Goal: Information Seeking & Learning: Find contact information

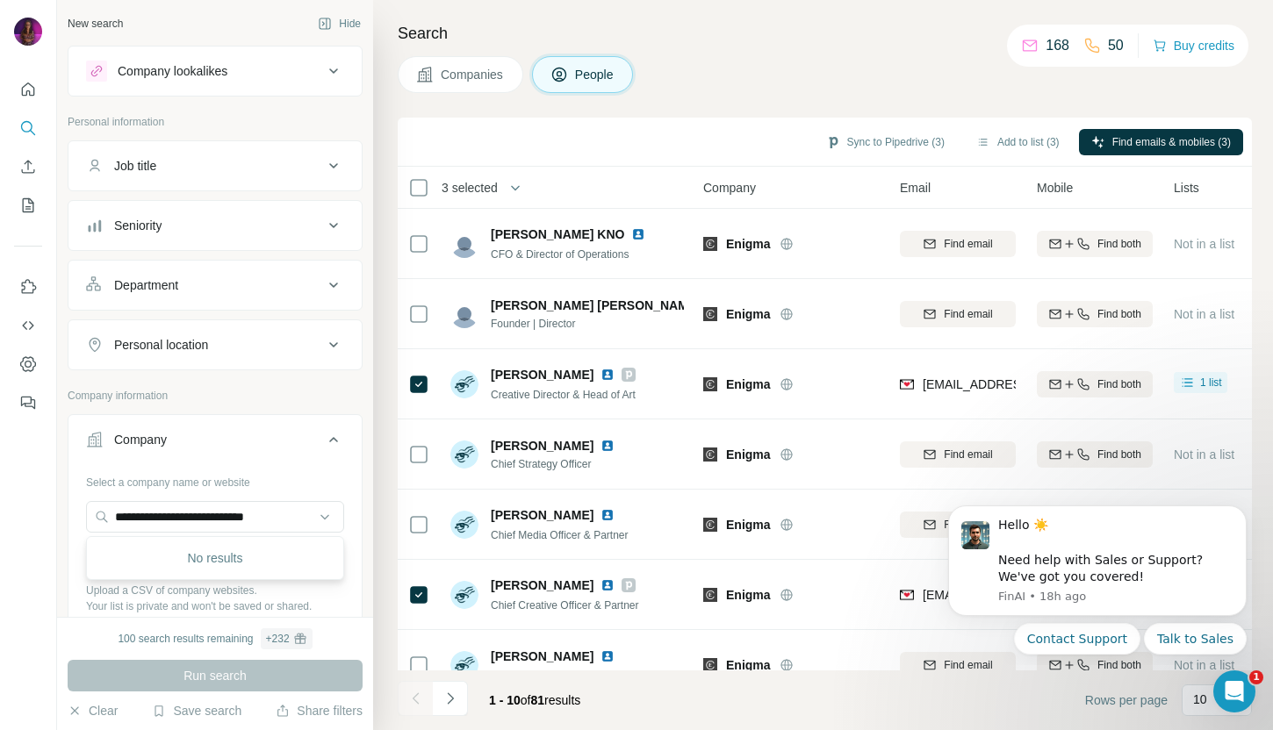
scroll to position [123, 0]
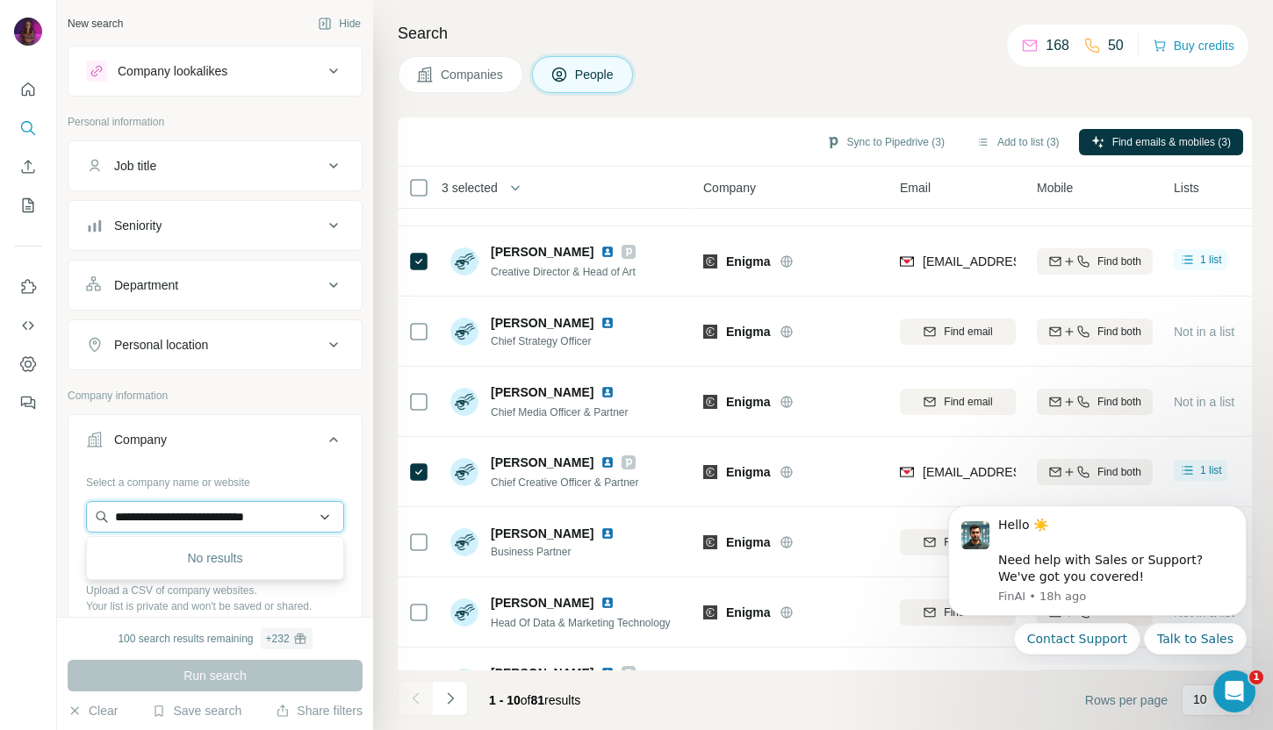
click at [301, 516] on input "**********" at bounding box center [215, 517] width 258 height 32
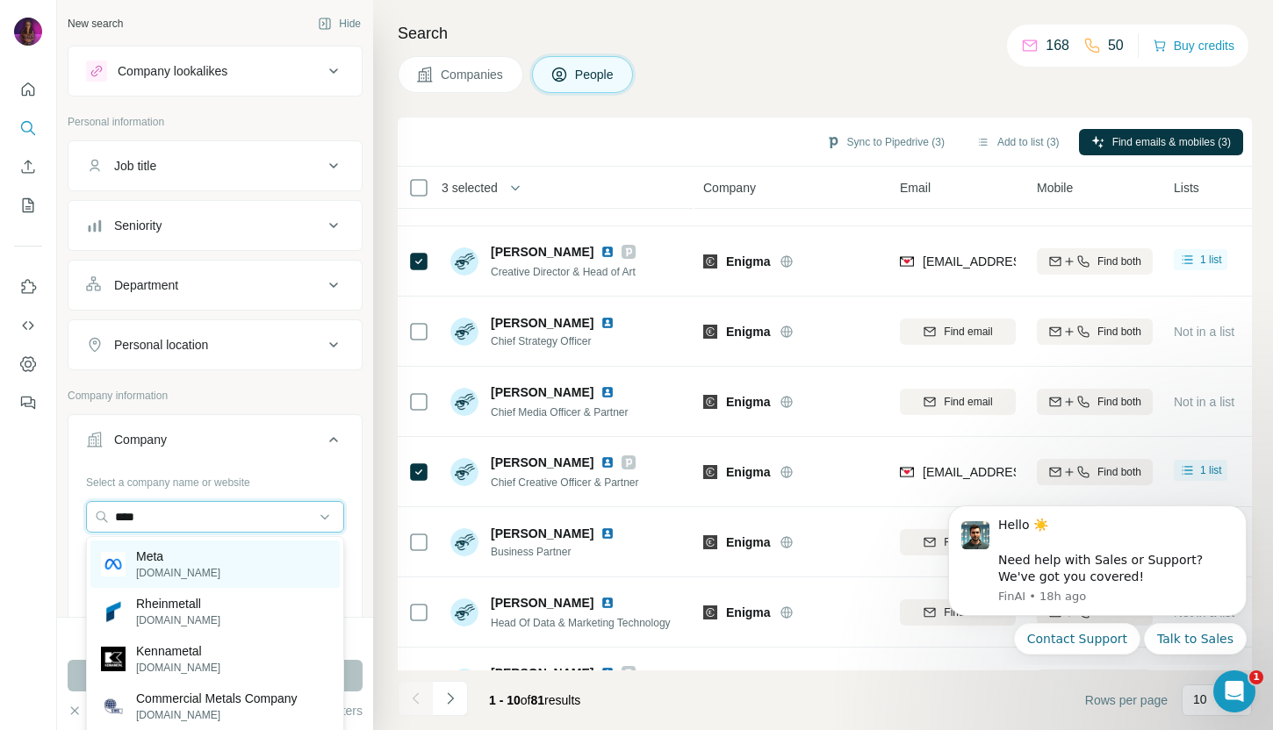
type input "****"
click at [270, 555] on div "Meta [DOMAIN_NAME]" at bounding box center [214, 564] width 249 height 47
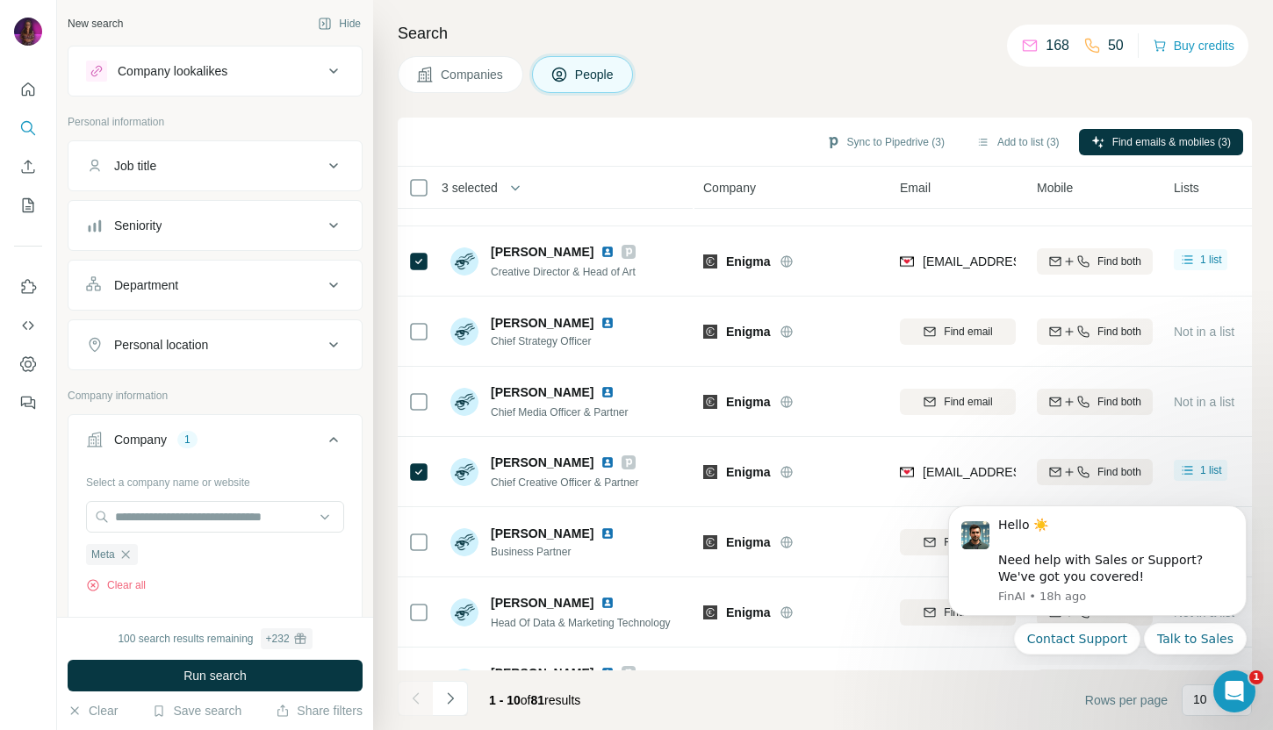
click at [228, 168] on div "Job title" at bounding box center [204, 166] width 237 height 18
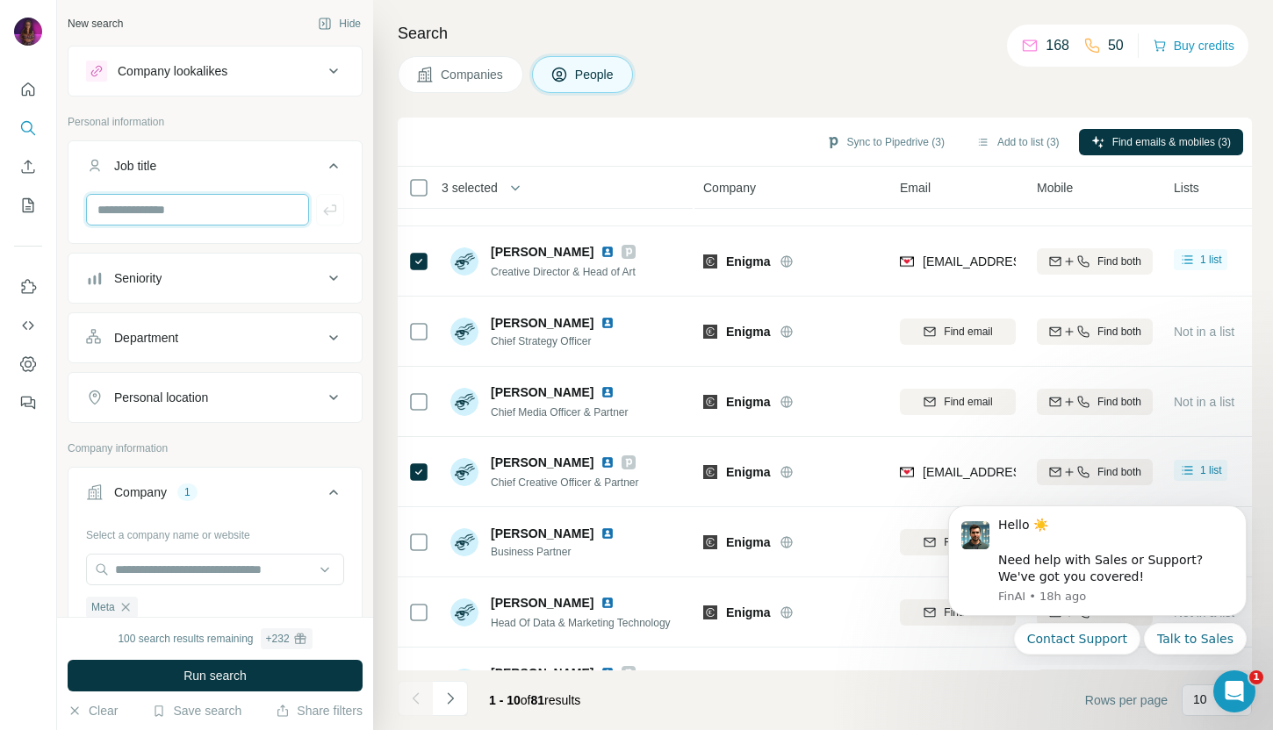
click at [197, 217] on input "text" at bounding box center [197, 210] width 223 height 32
type input "*******"
click at [212, 679] on span "Run search" at bounding box center [214, 676] width 63 height 18
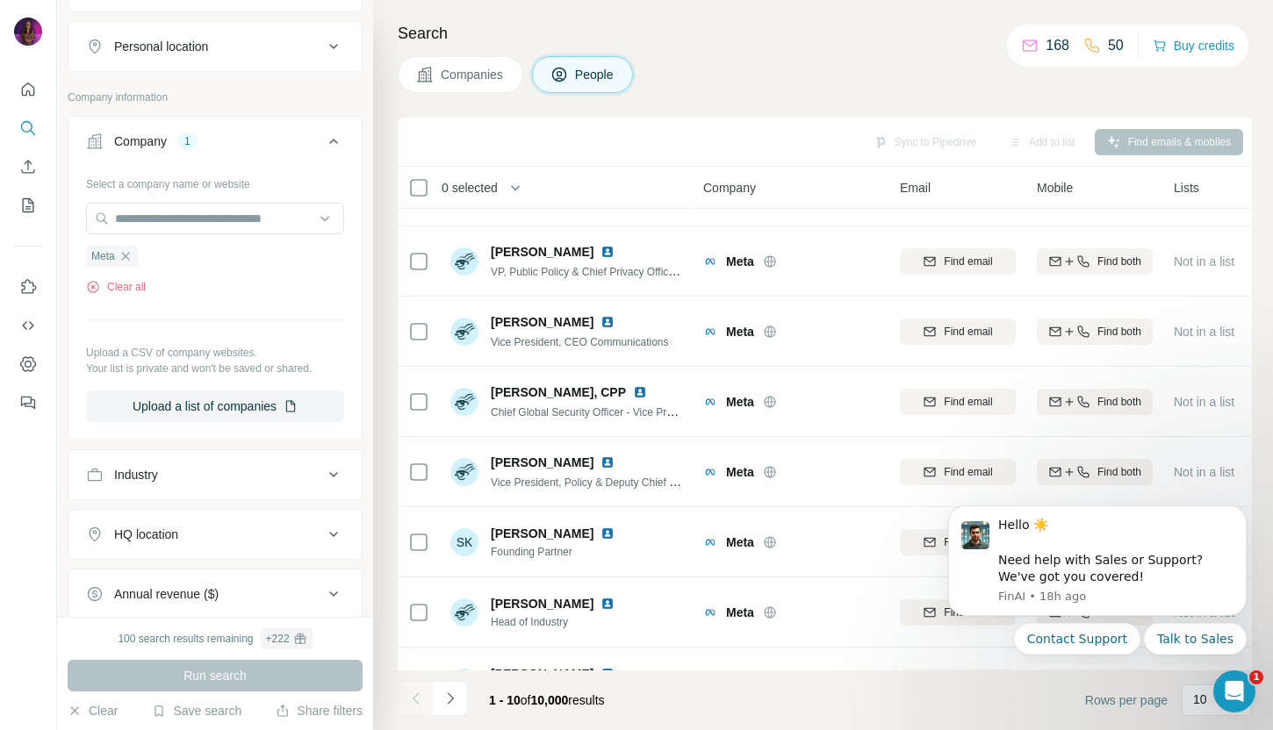
scroll to position [380, 0]
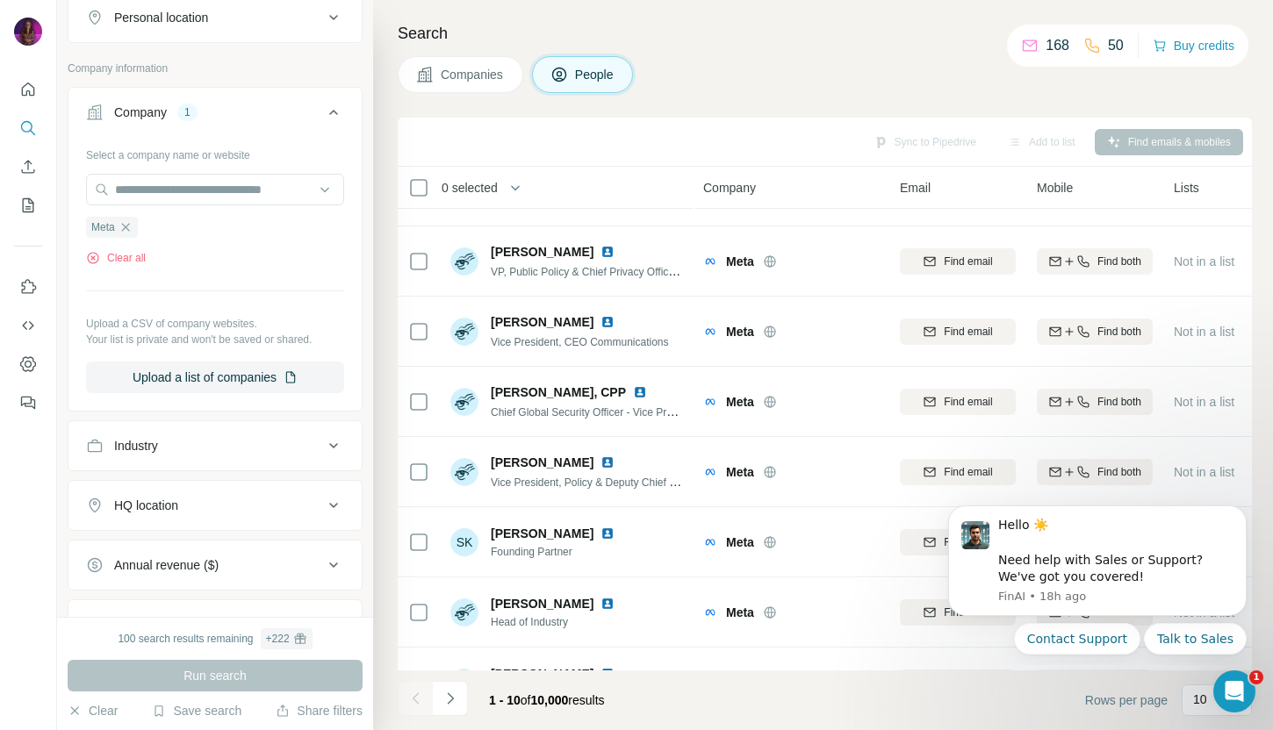
click at [240, 494] on button "HQ location" at bounding box center [214, 506] width 293 height 42
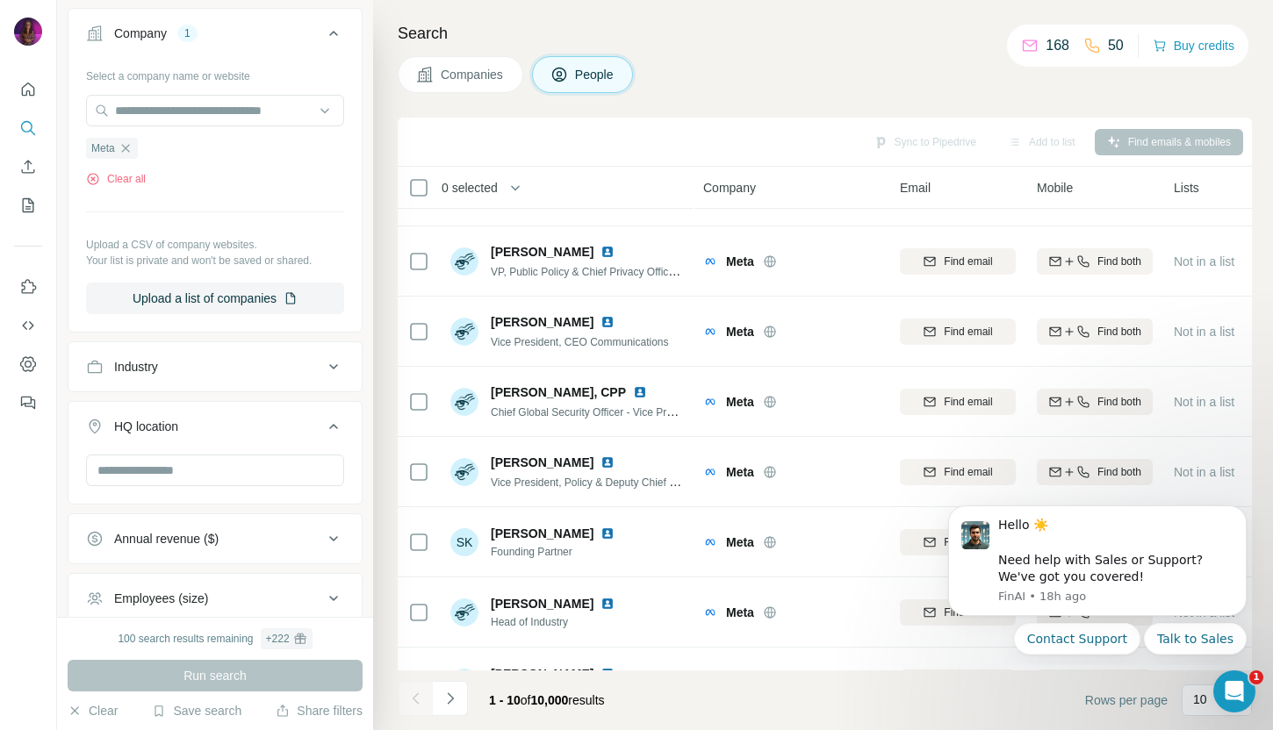
scroll to position [457, 0]
click at [241, 422] on div "HQ location" at bounding box center [204, 430] width 237 height 18
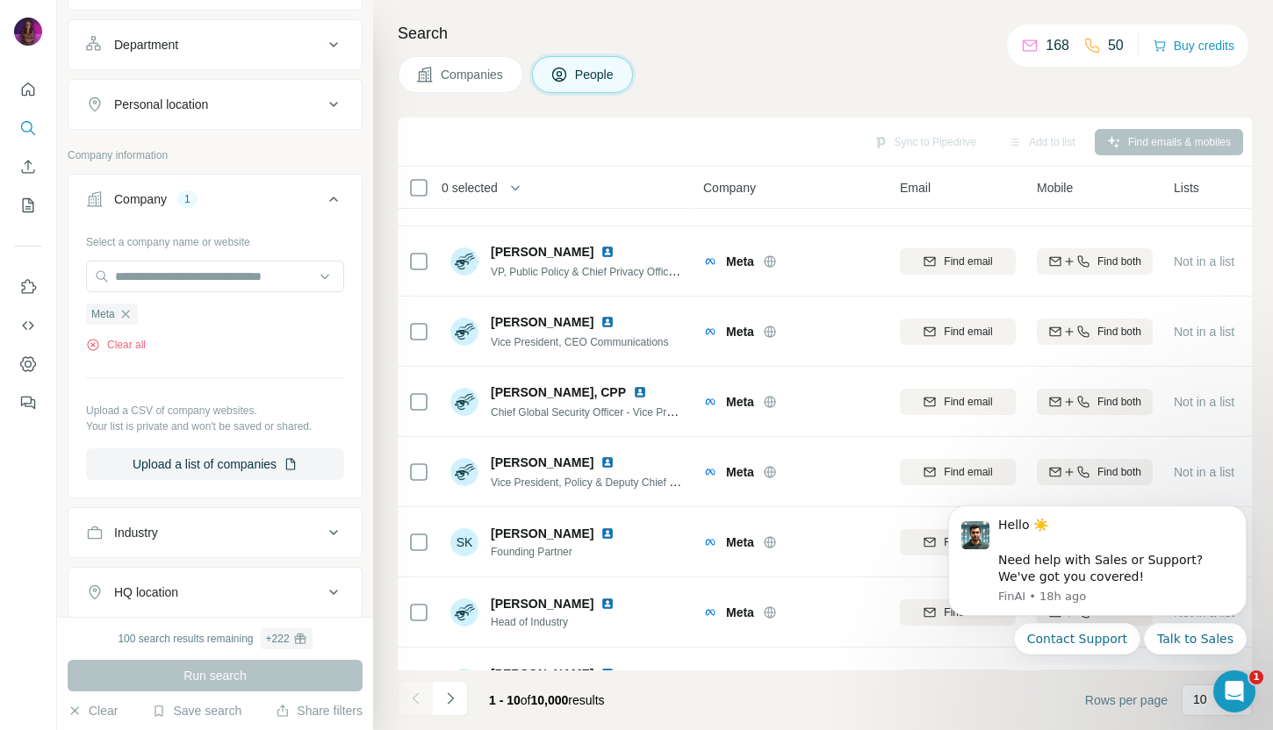
scroll to position [0, 0]
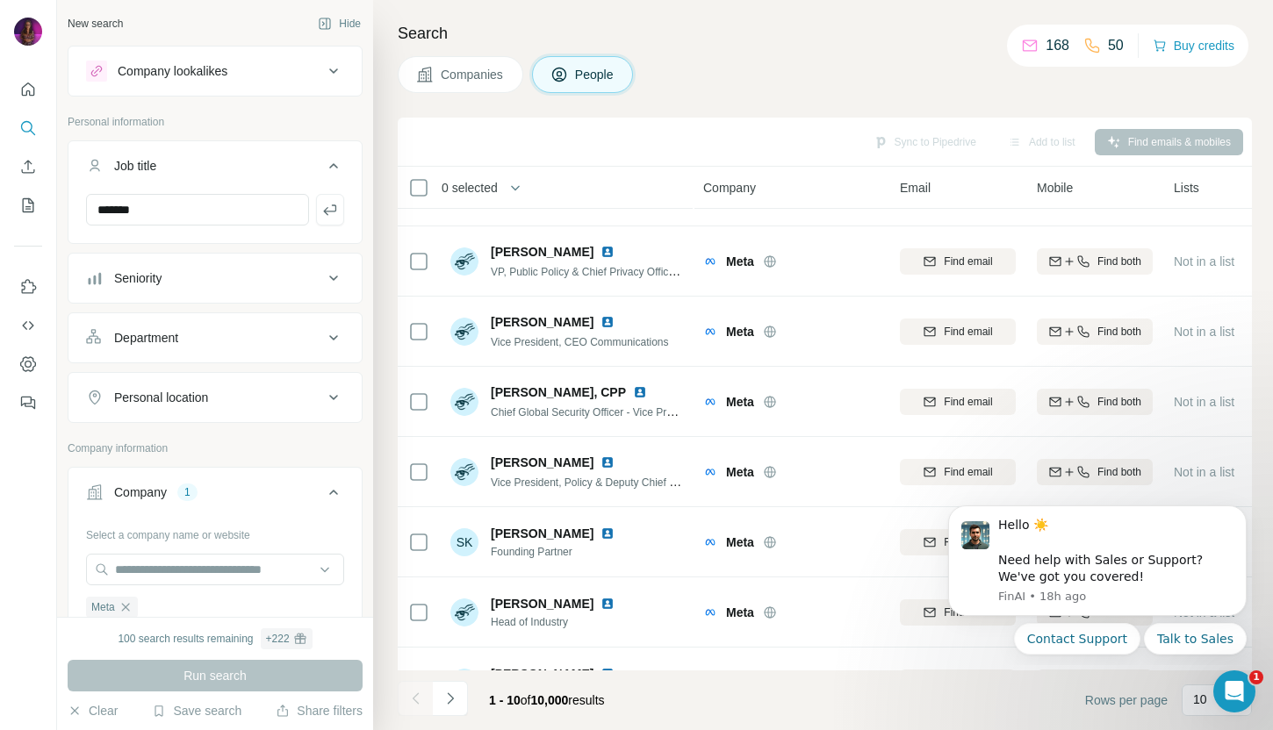
click at [235, 409] on button "Personal location" at bounding box center [214, 398] width 293 height 42
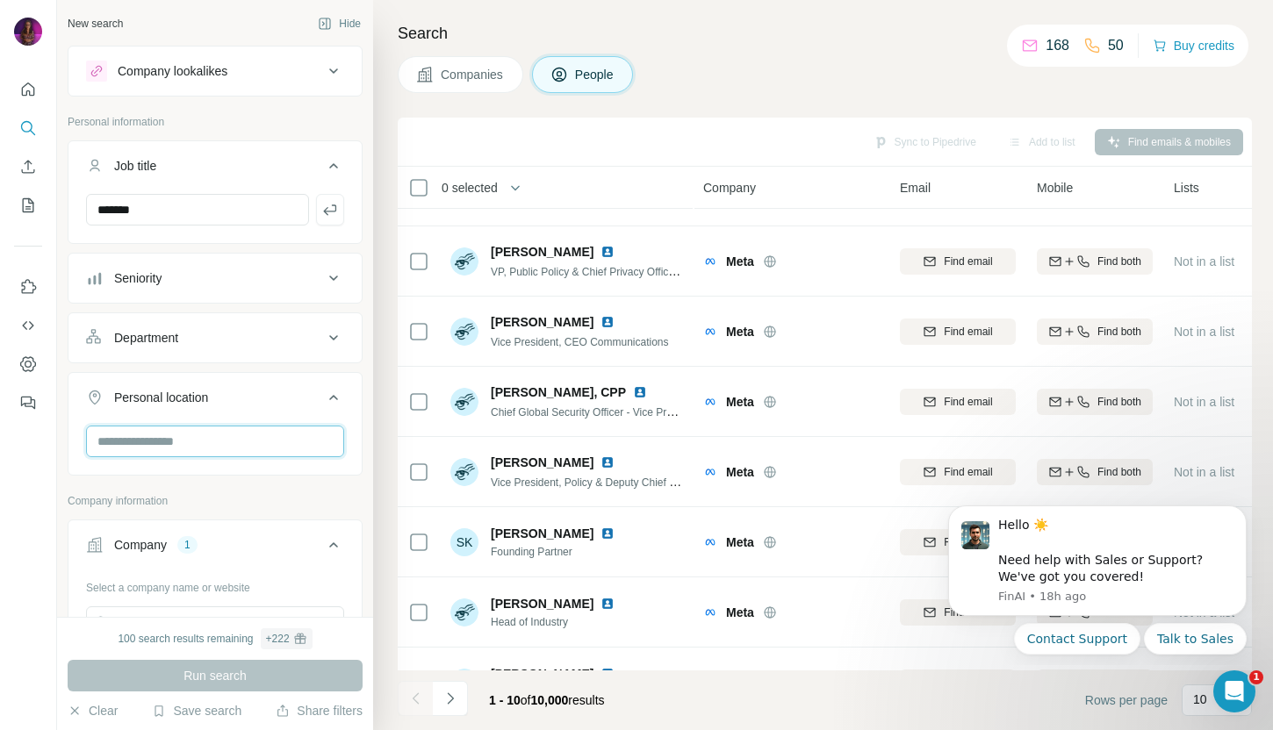
click at [220, 439] on input "text" at bounding box center [215, 442] width 258 height 32
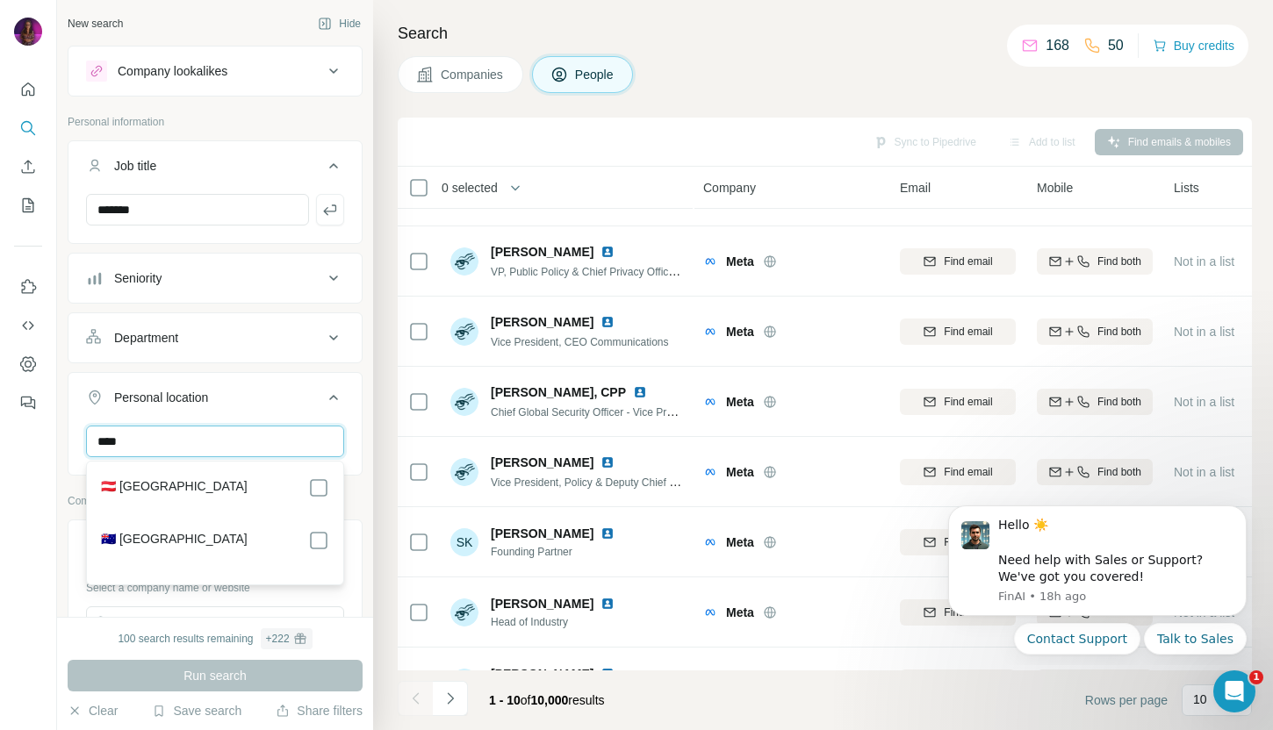
type input "****"
click at [189, 548] on div "🇦🇺 [GEOGRAPHIC_DATA]" at bounding box center [215, 540] width 228 height 21
click at [328, 536] on icon at bounding box center [318, 540] width 21 height 21
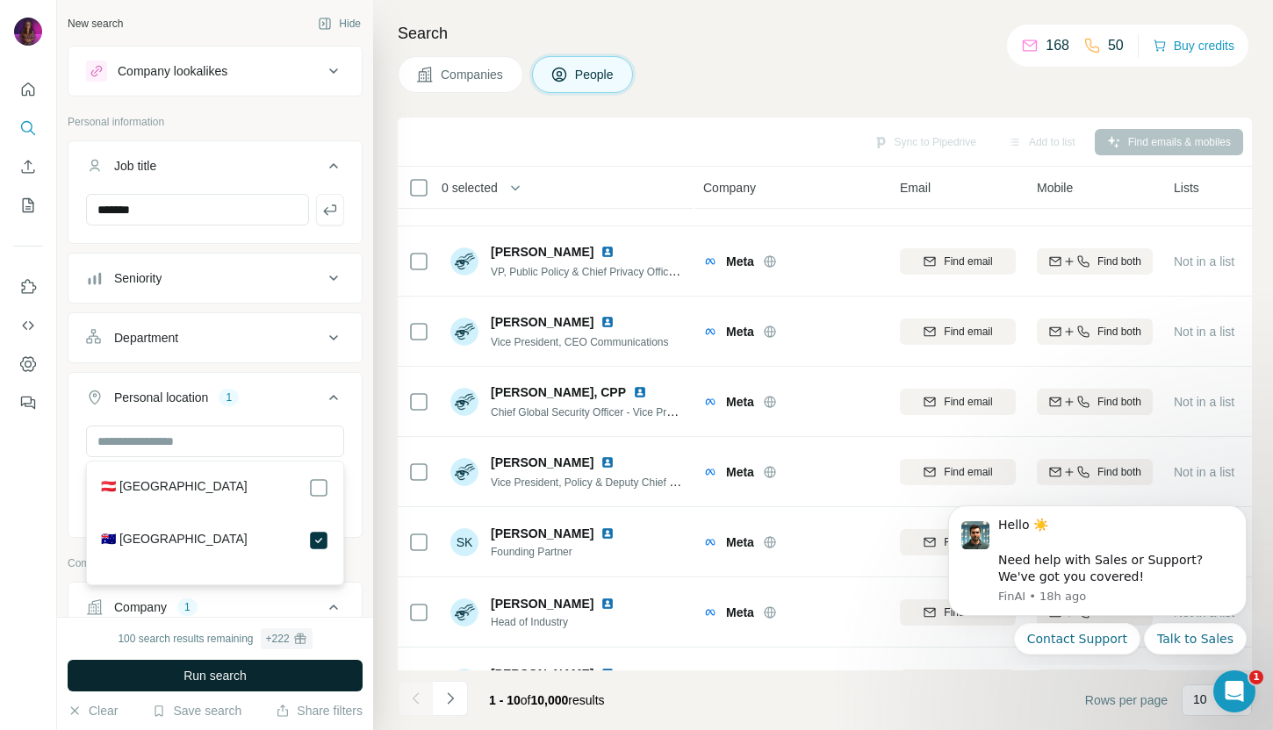
click at [218, 681] on span "Run search" at bounding box center [214, 676] width 63 height 18
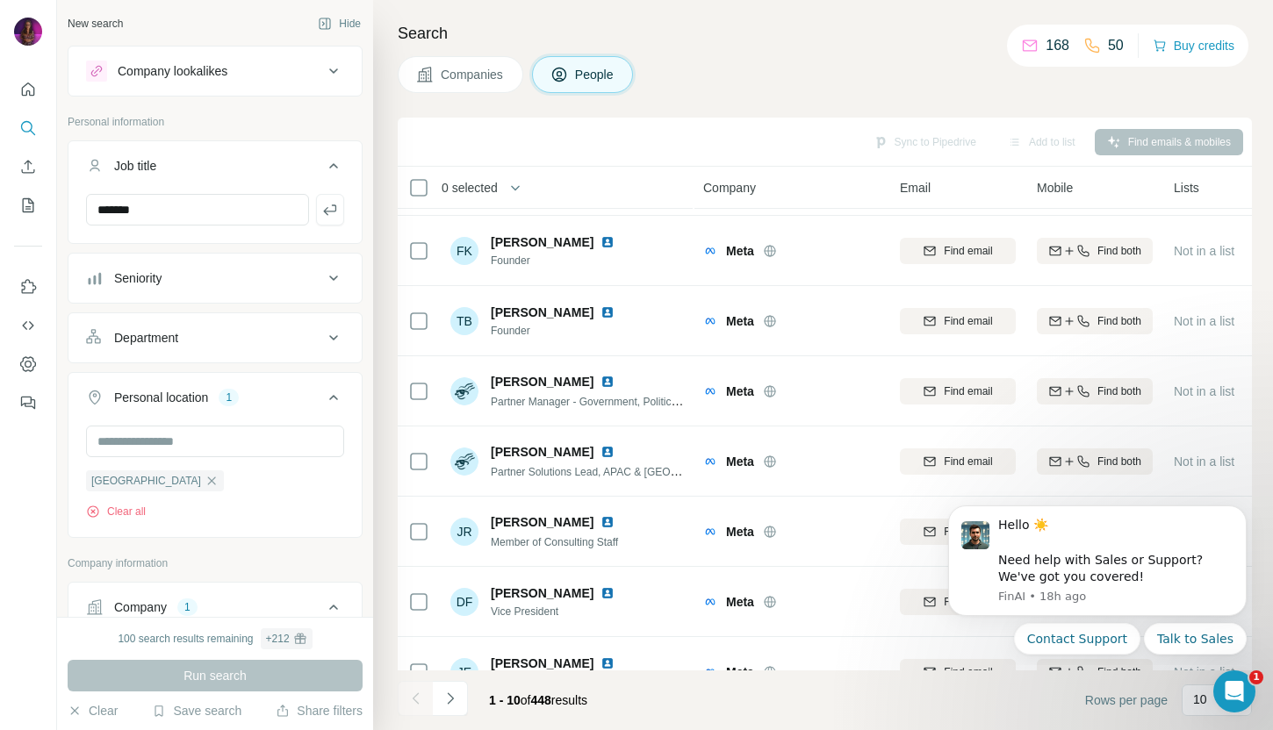
scroll to position [241, 0]
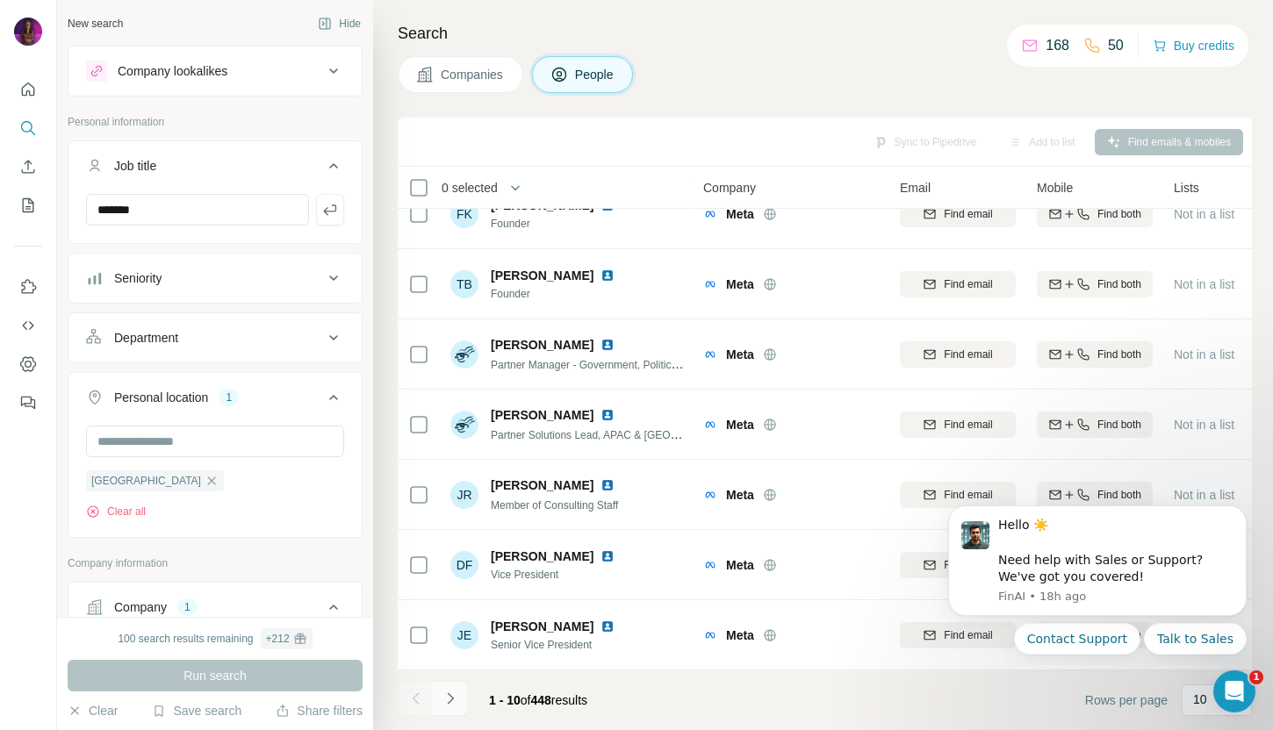
click at [449, 700] on icon "Navigate to next page" at bounding box center [451, 699] width 18 height 18
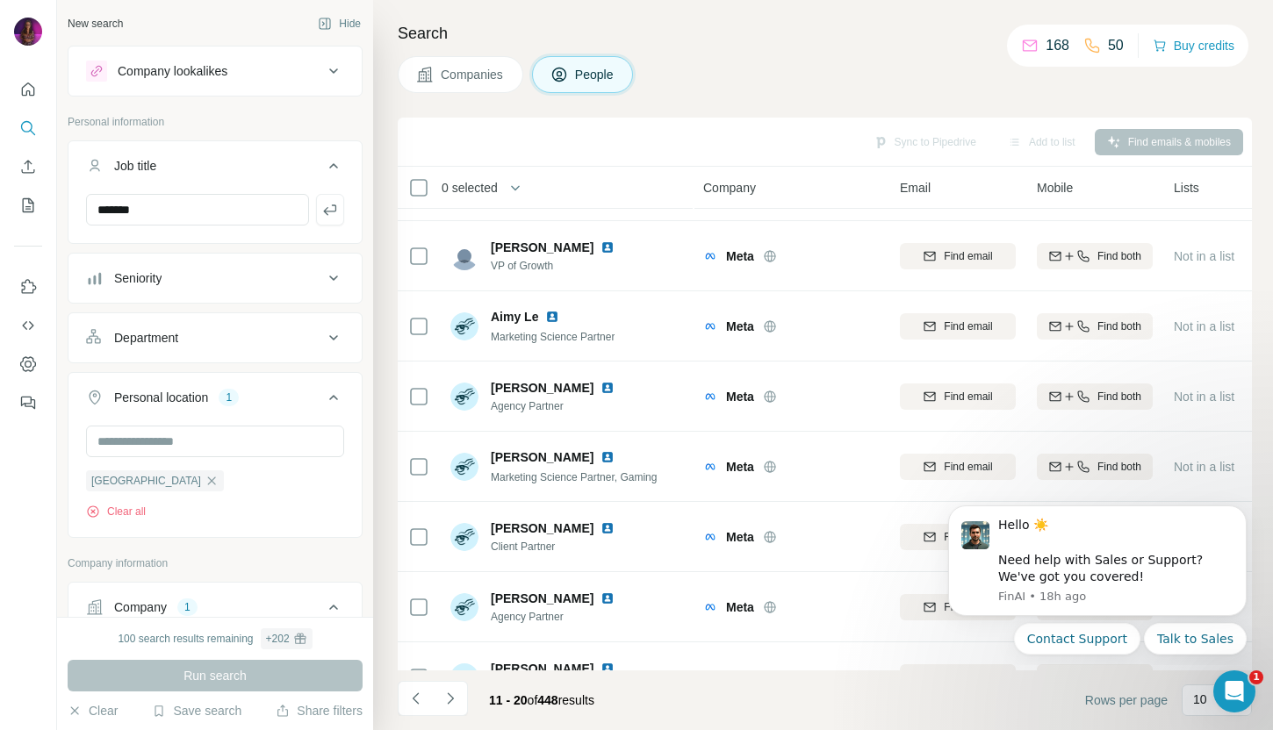
scroll to position [0, 0]
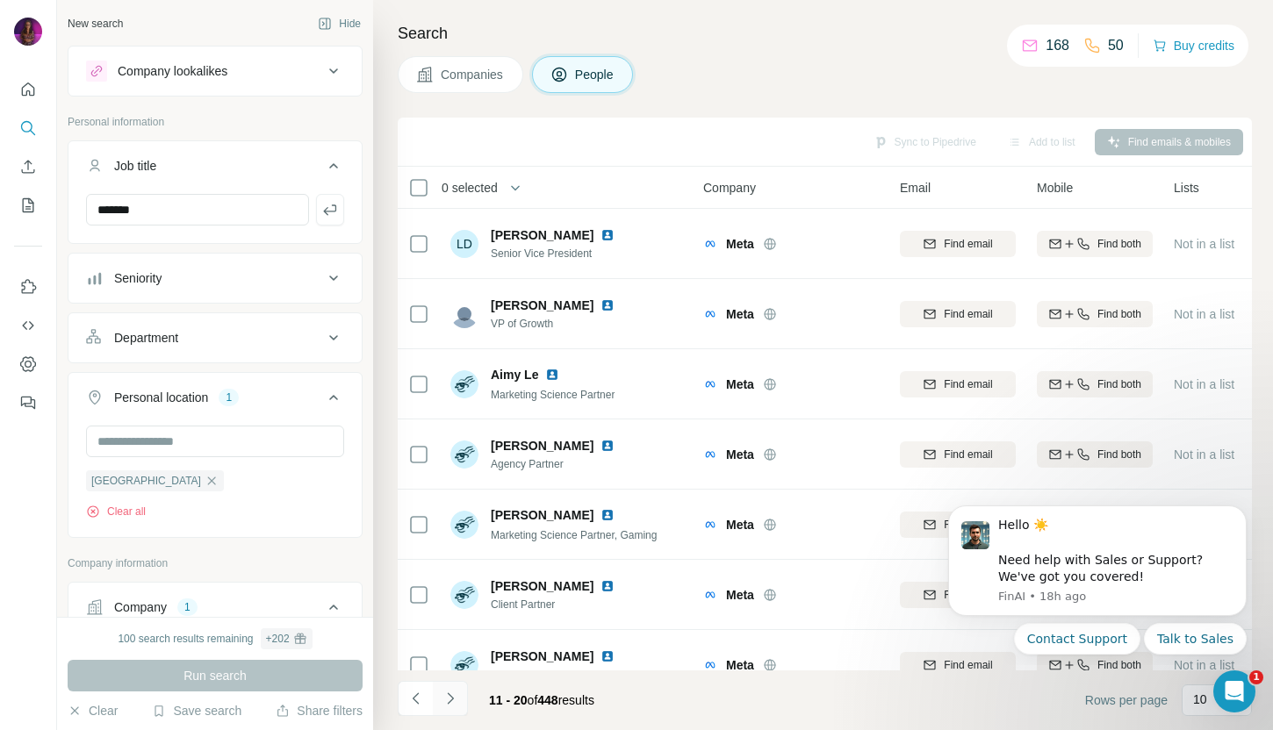
click at [450, 700] on icon "Navigate to next page" at bounding box center [450, 698] width 6 height 11
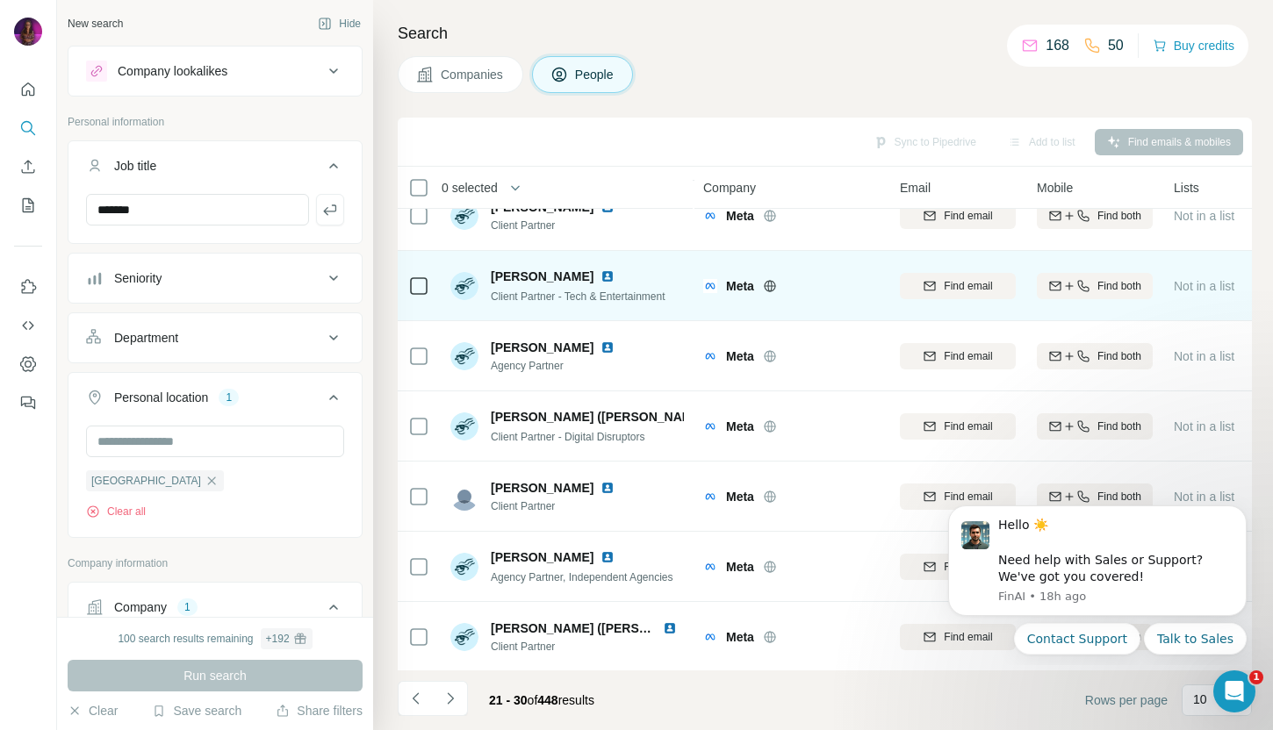
scroll to position [241, 0]
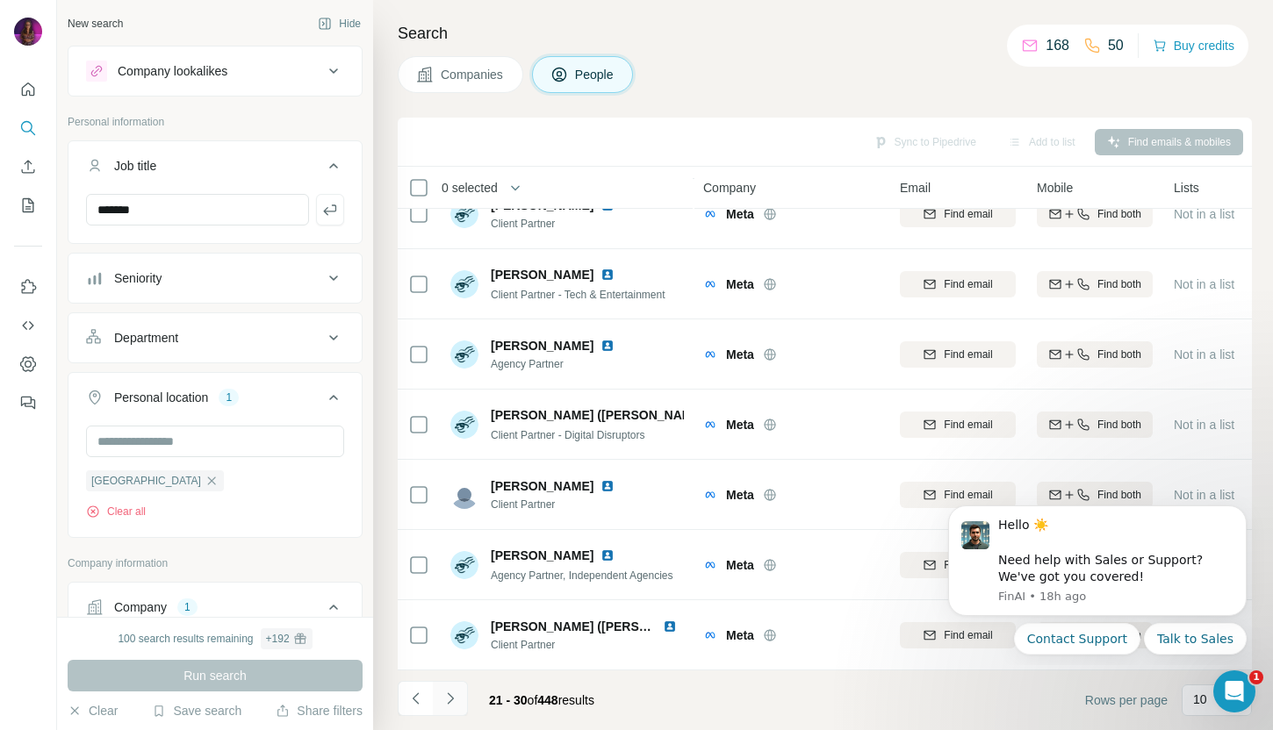
click at [447, 699] on icon "Navigate to next page" at bounding box center [451, 699] width 18 height 18
click at [458, 691] on icon "Navigate to next page" at bounding box center [451, 699] width 18 height 18
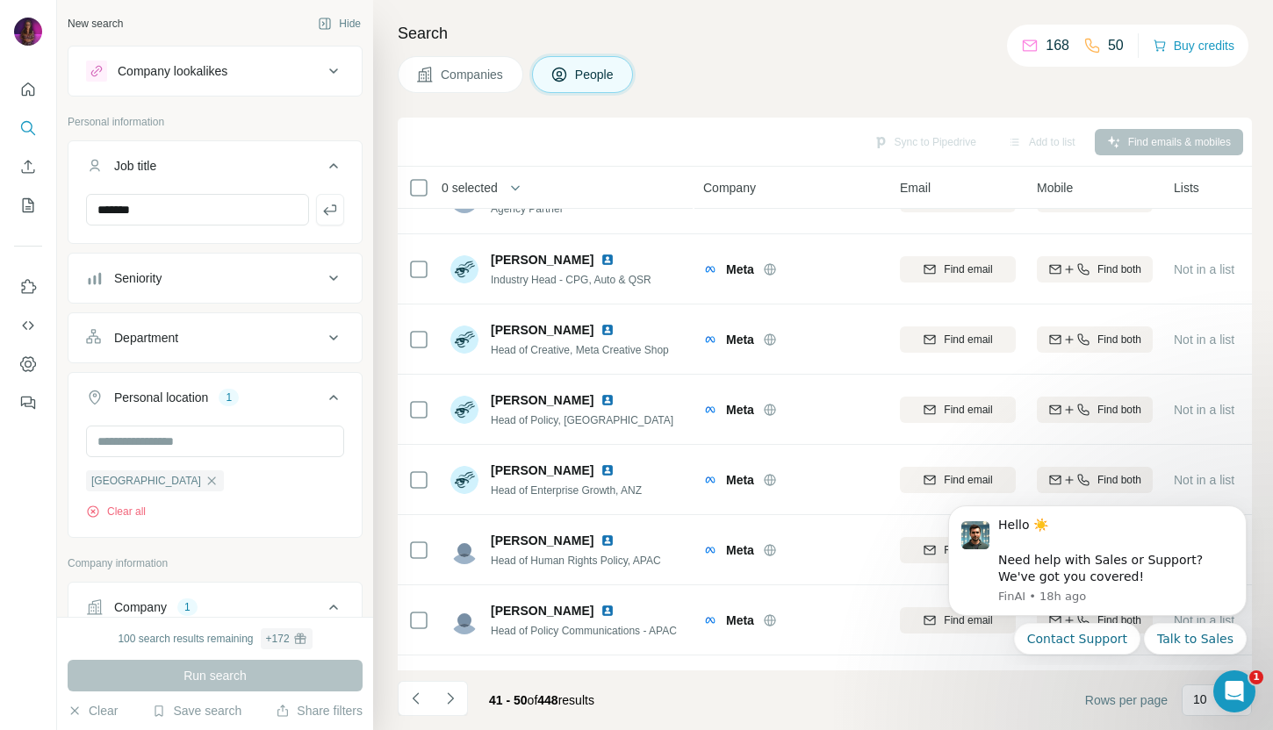
scroll to position [0, 0]
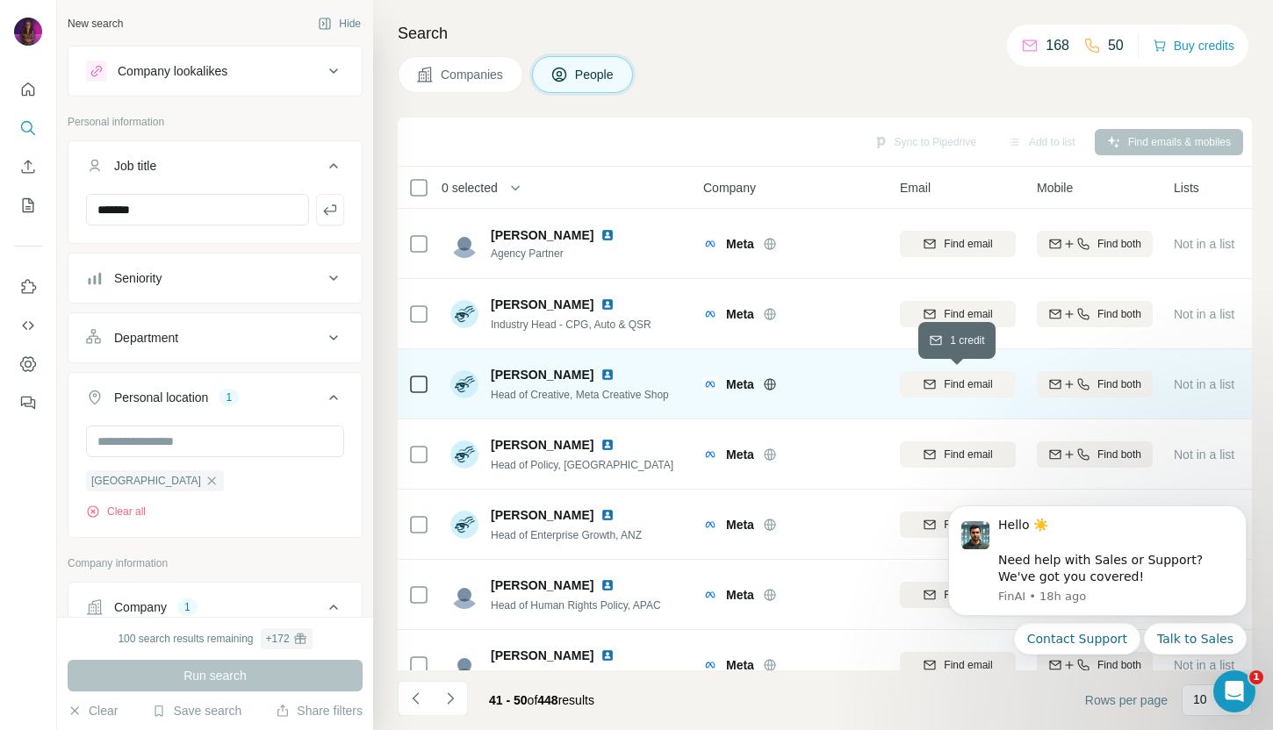
click at [967, 385] on span "Find email" at bounding box center [968, 385] width 48 height 16
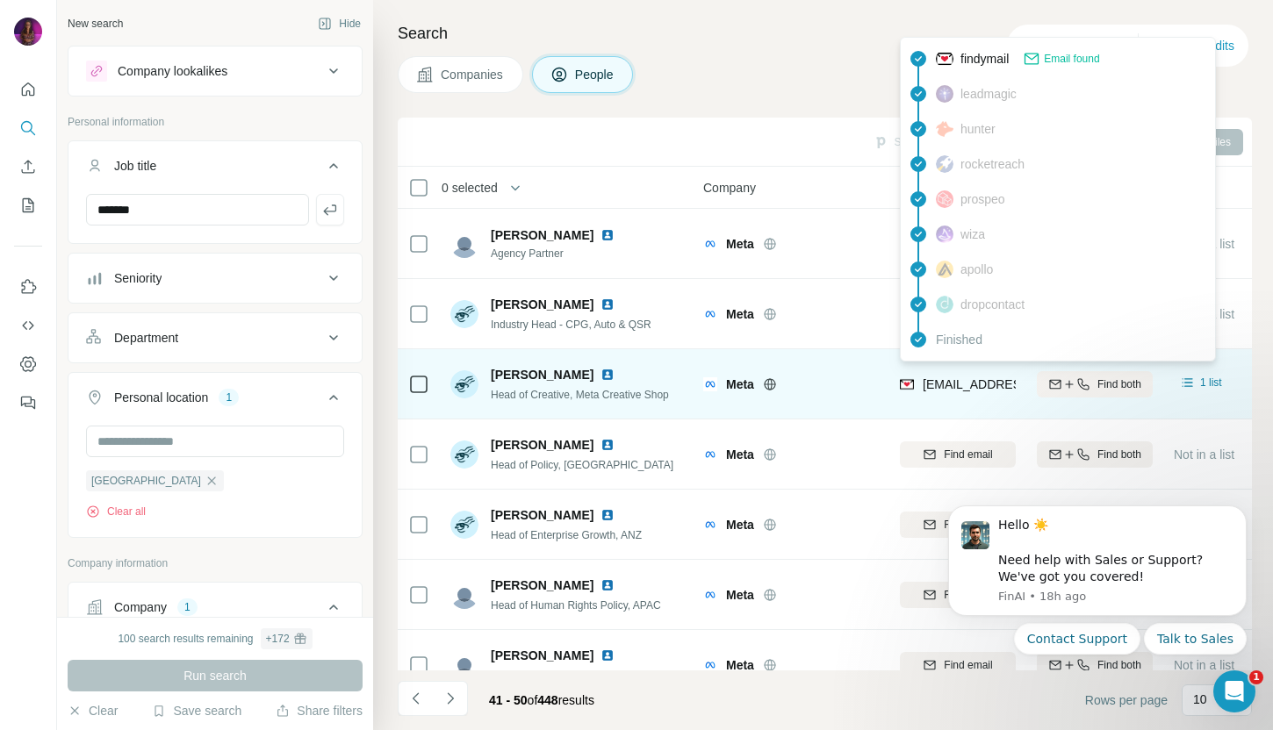
click at [960, 383] on span "[EMAIL_ADDRESS][DOMAIN_NAME]" at bounding box center [1027, 385] width 208 height 14
copy tr "[EMAIL_ADDRESS][DOMAIN_NAME]"
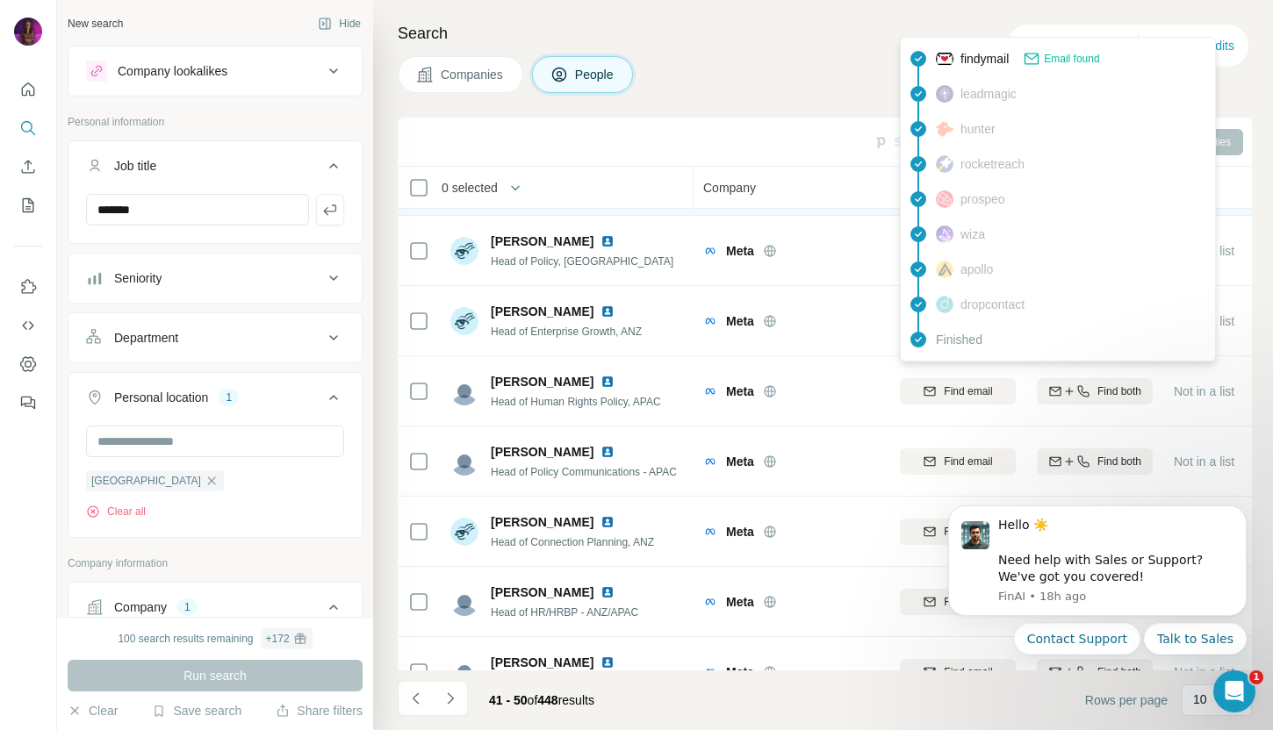
scroll to position [241, 0]
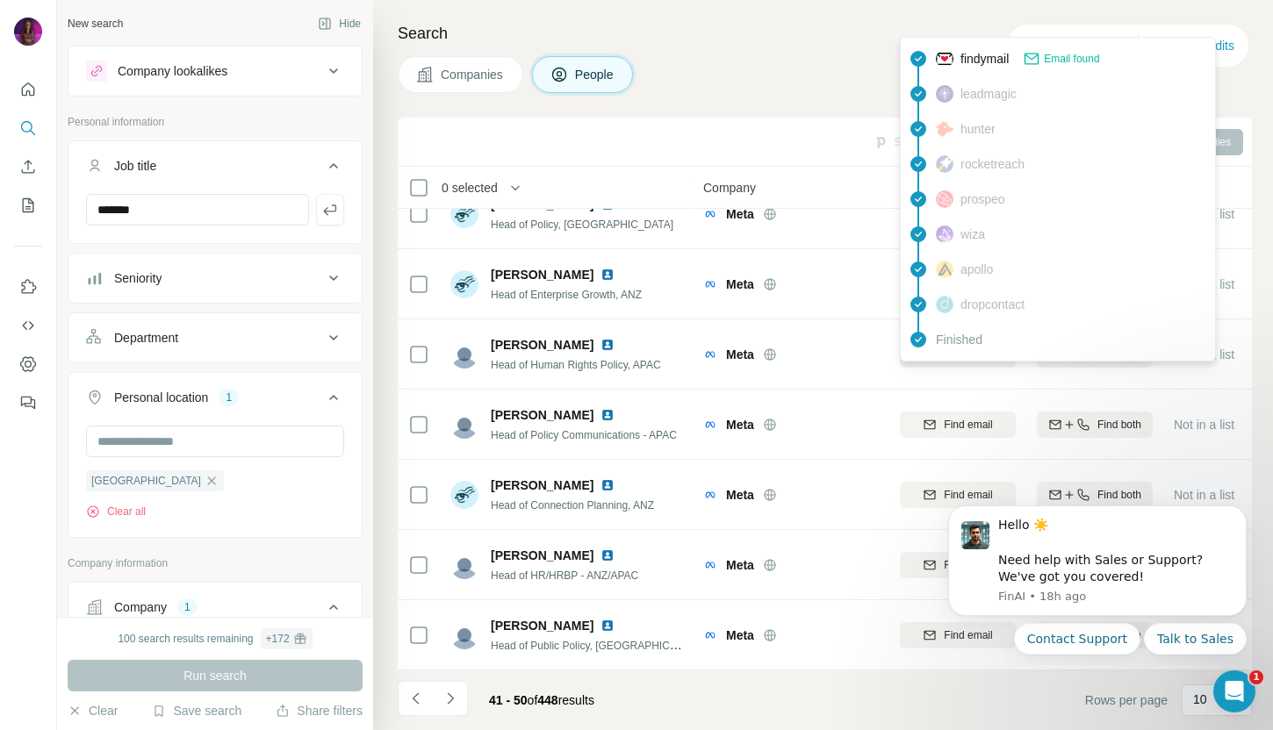
click at [742, 83] on div "Companies People" at bounding box center [825, 74] width 854 height 37
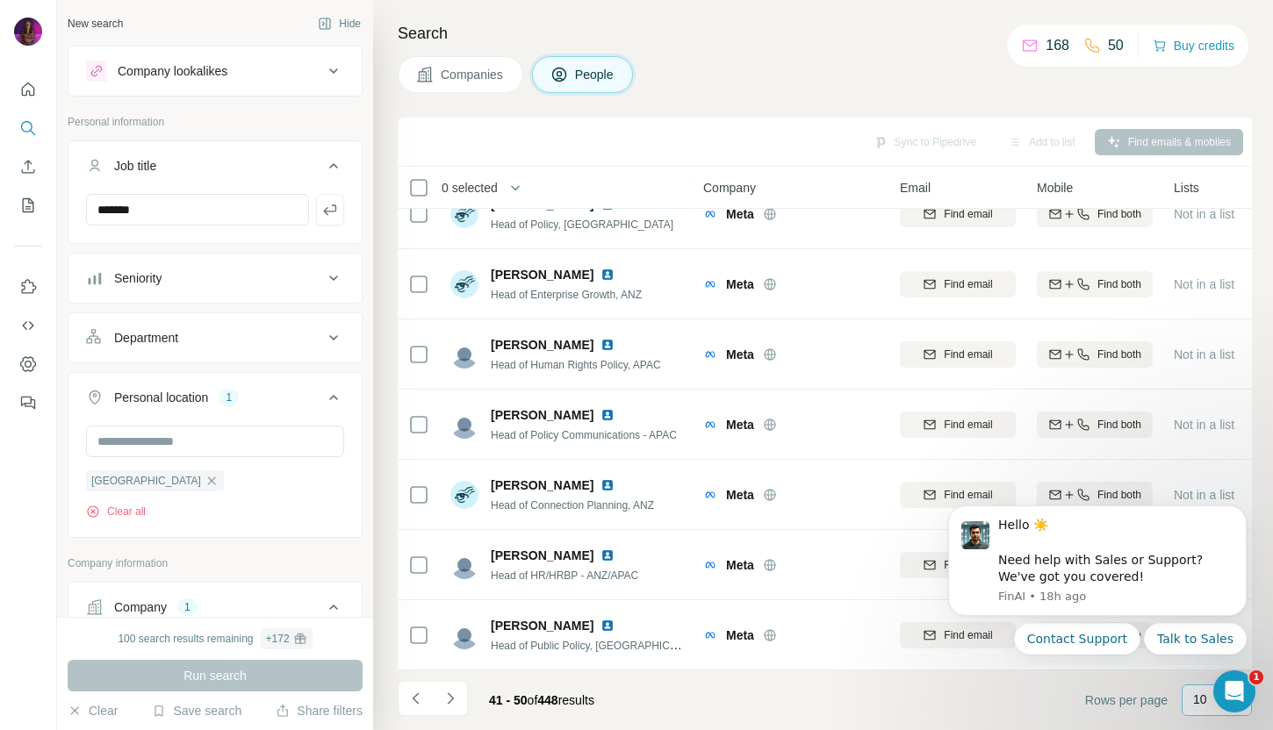
click at [1205, 701] on p "10" at bounding box center [1200, 700] width 14 height 18
click at [1242, 512] on icon "Dismiss notification" at bounding box center [1241, 511] width 6 height 6
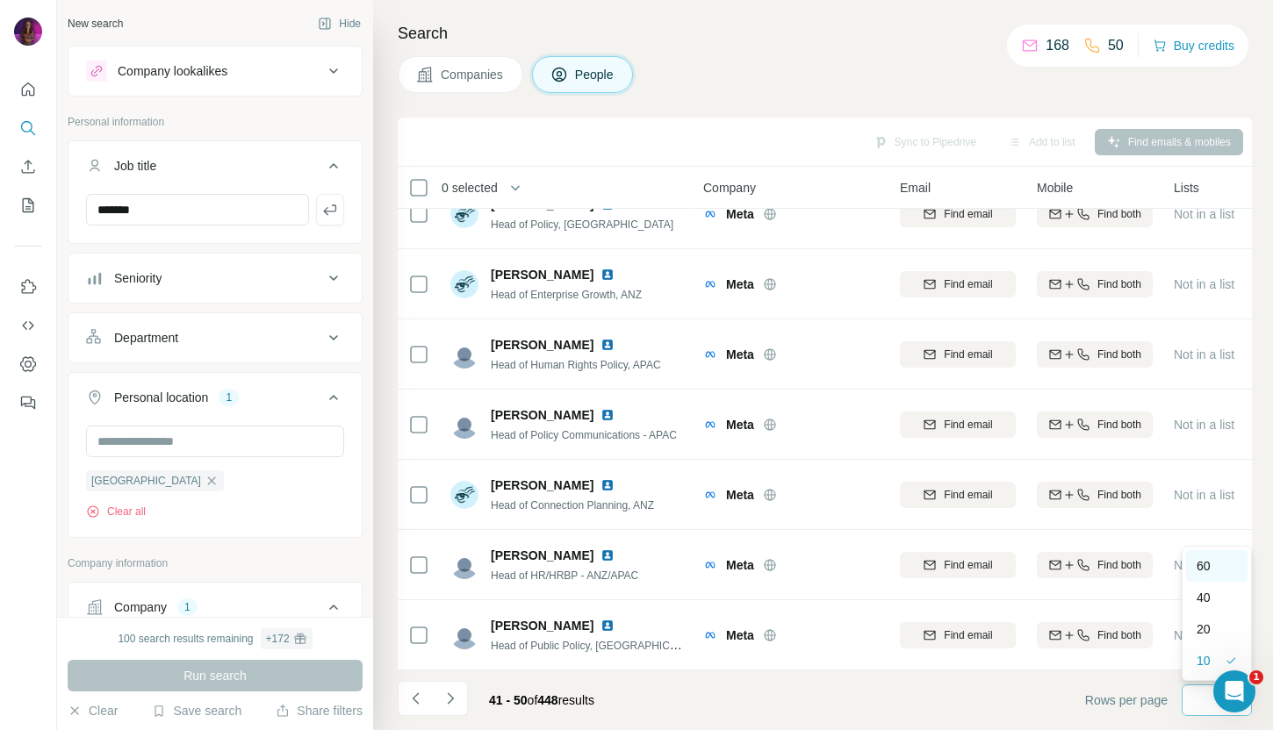
click at [1213, 565] on div "60" at bounding box center [1217, 566] width 40 height 18
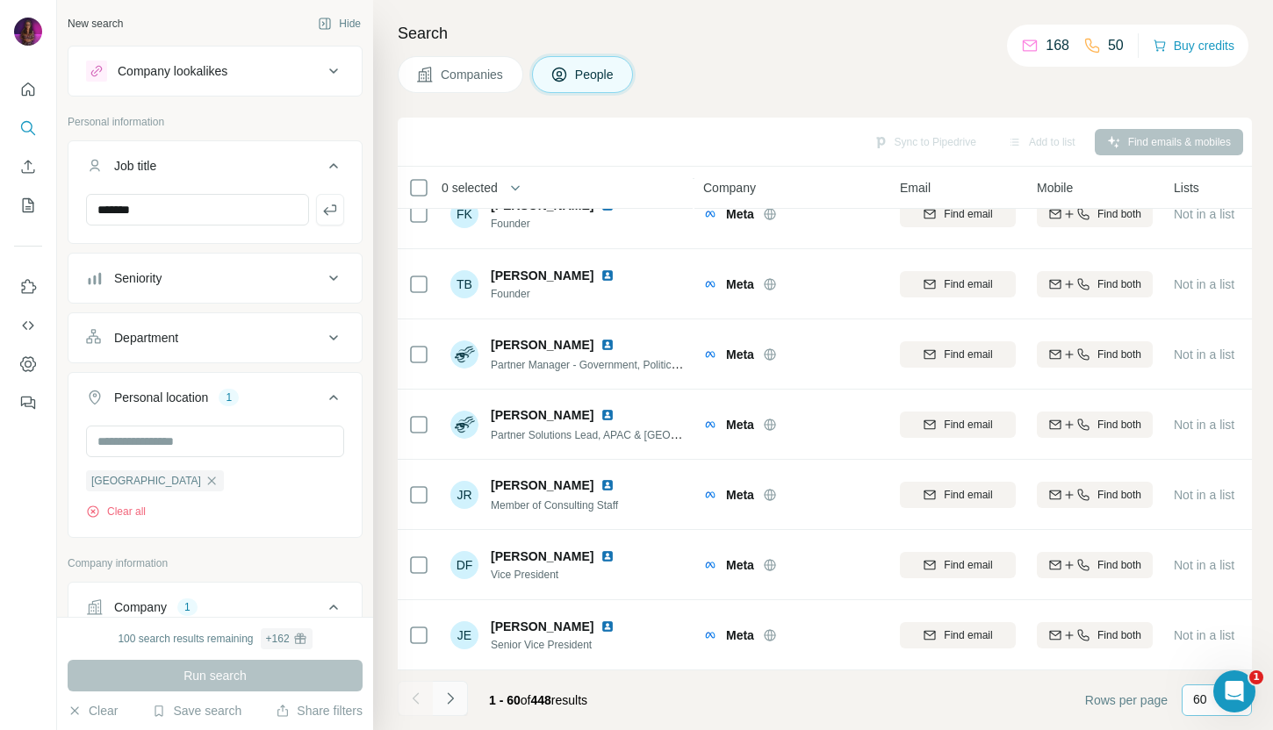
click at [449, 696] on icon "Navigate to next page" at bounding box center [451, 699] width 18 height 18
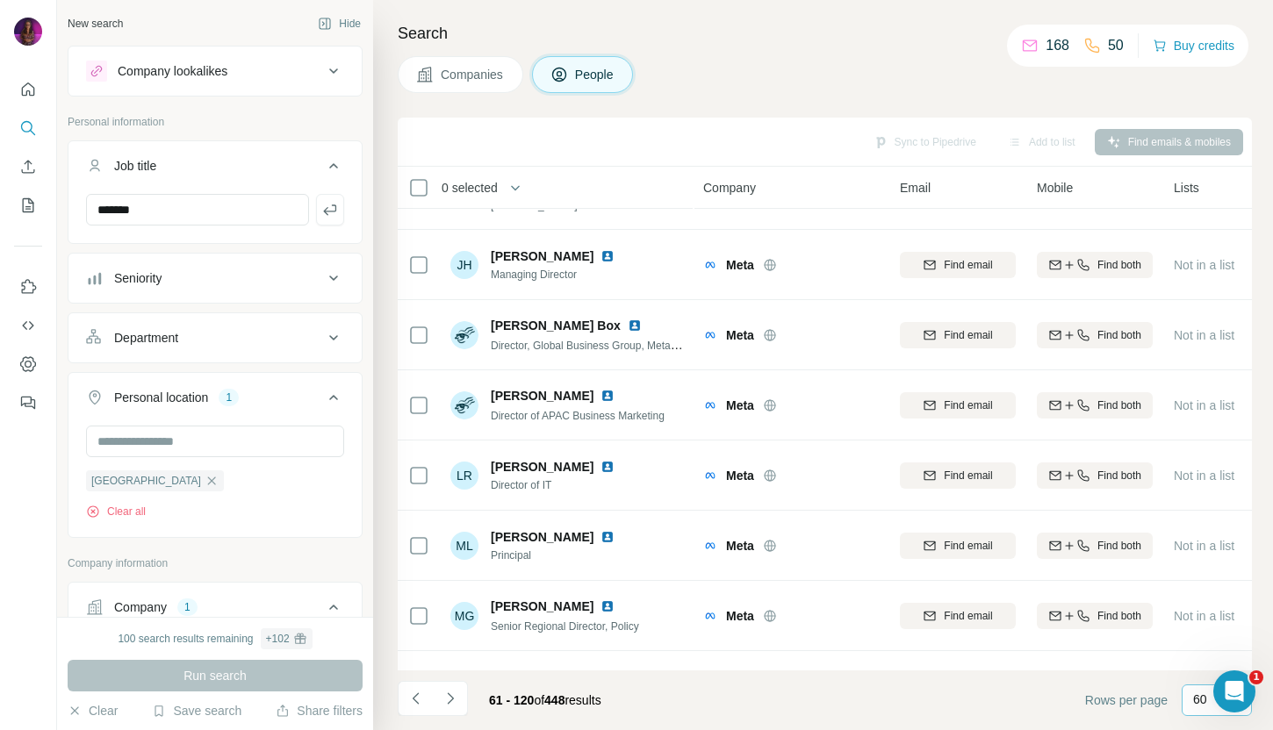
scroll to position [122, 0]
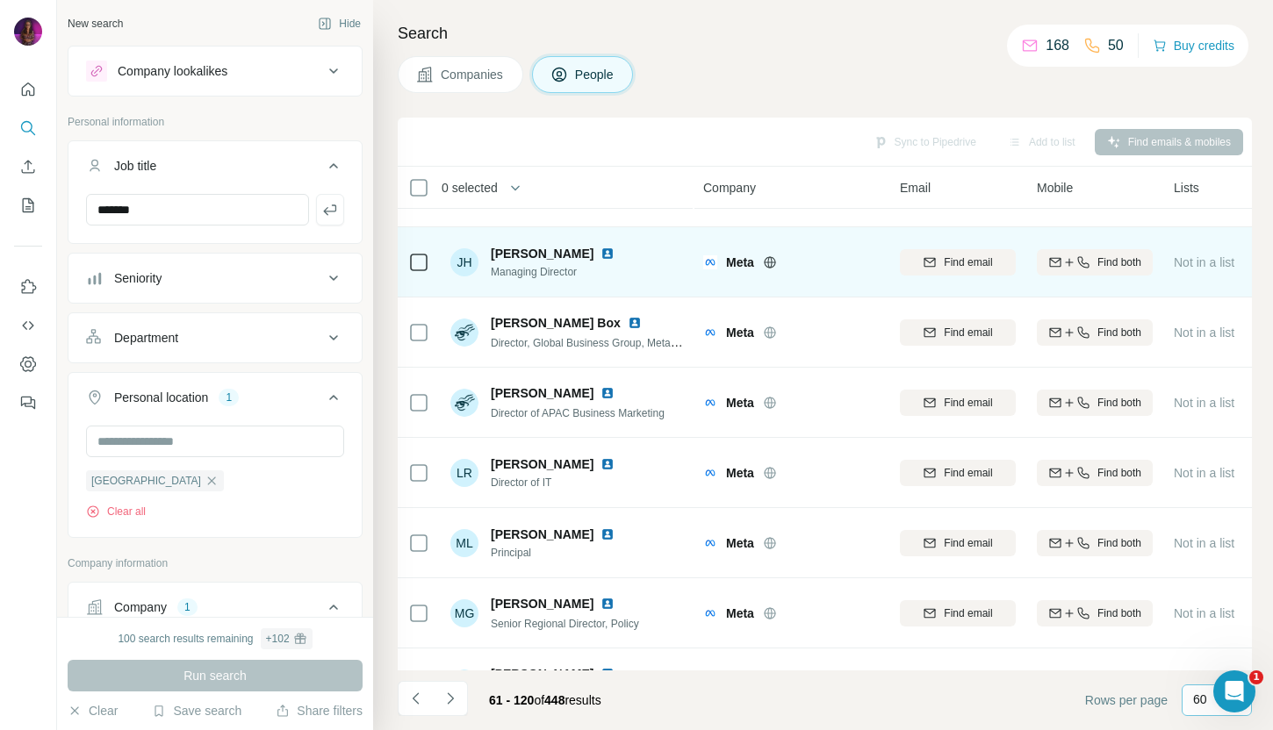
click at [601, 254] on img at bounding box center [608, 254] width 14 height 14
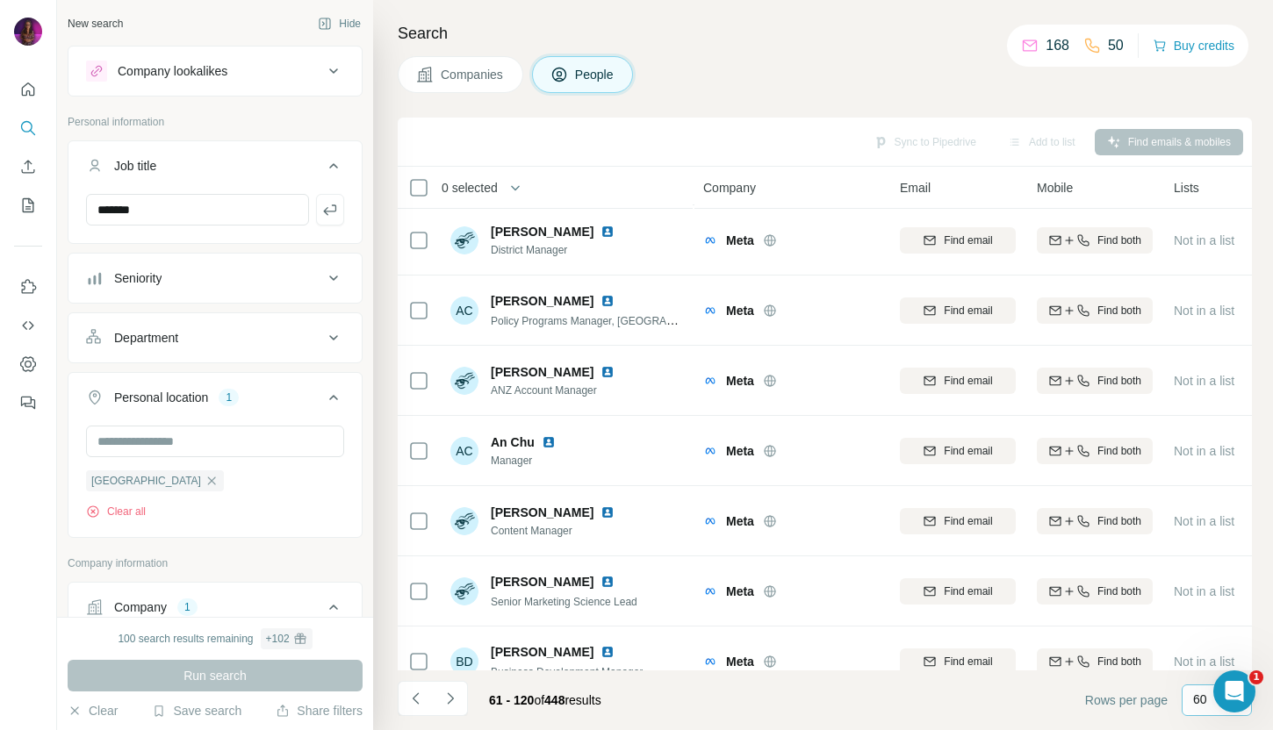
scroll to position [1197, 0]
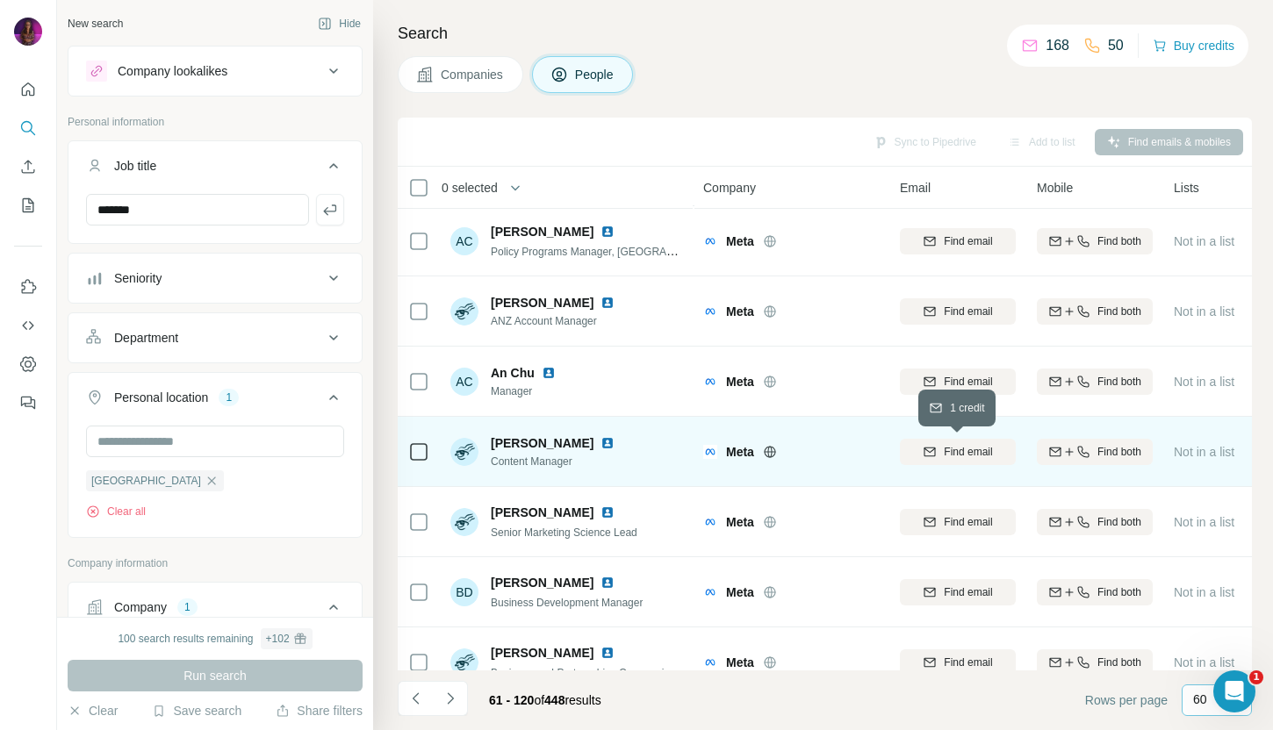
click at [939, 452] on div "Find email" at bounding box center [958, 452] width 116 height 16
click at [601, 442] on img at bounding box center [608, 443] width 14 height 14
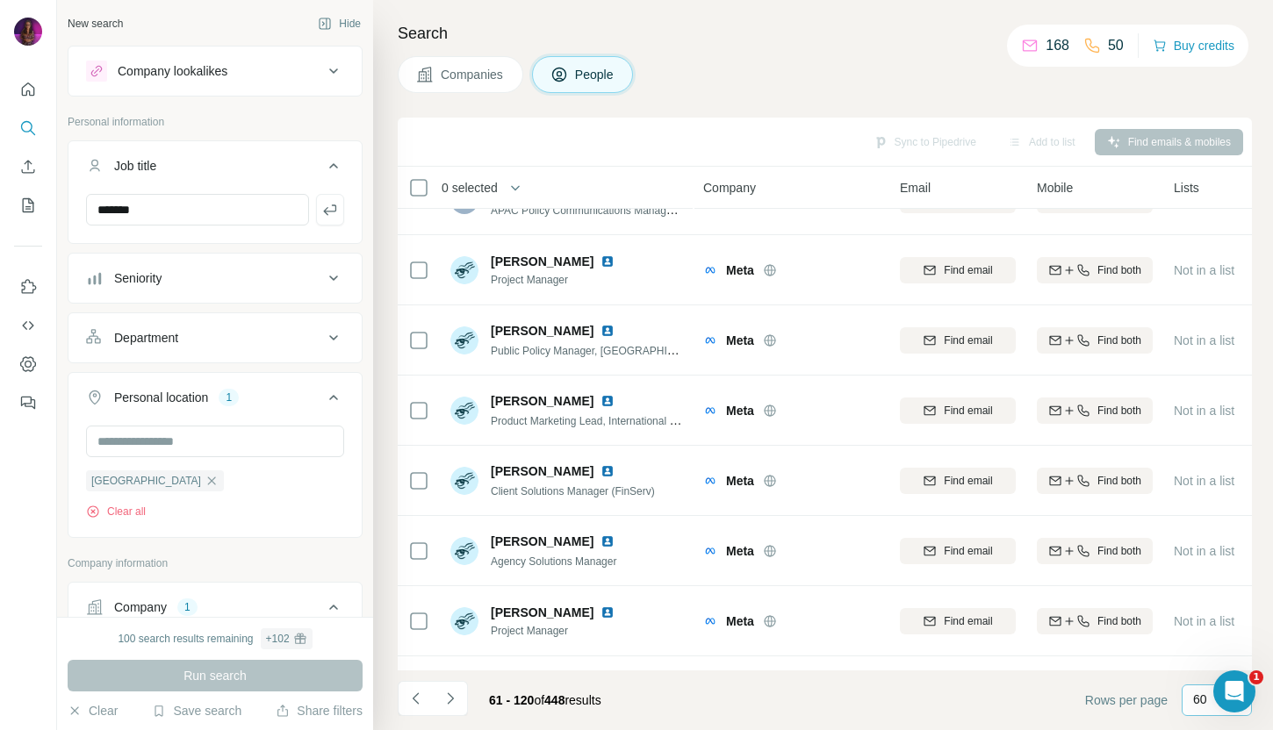
scroll to position [2505, 0]
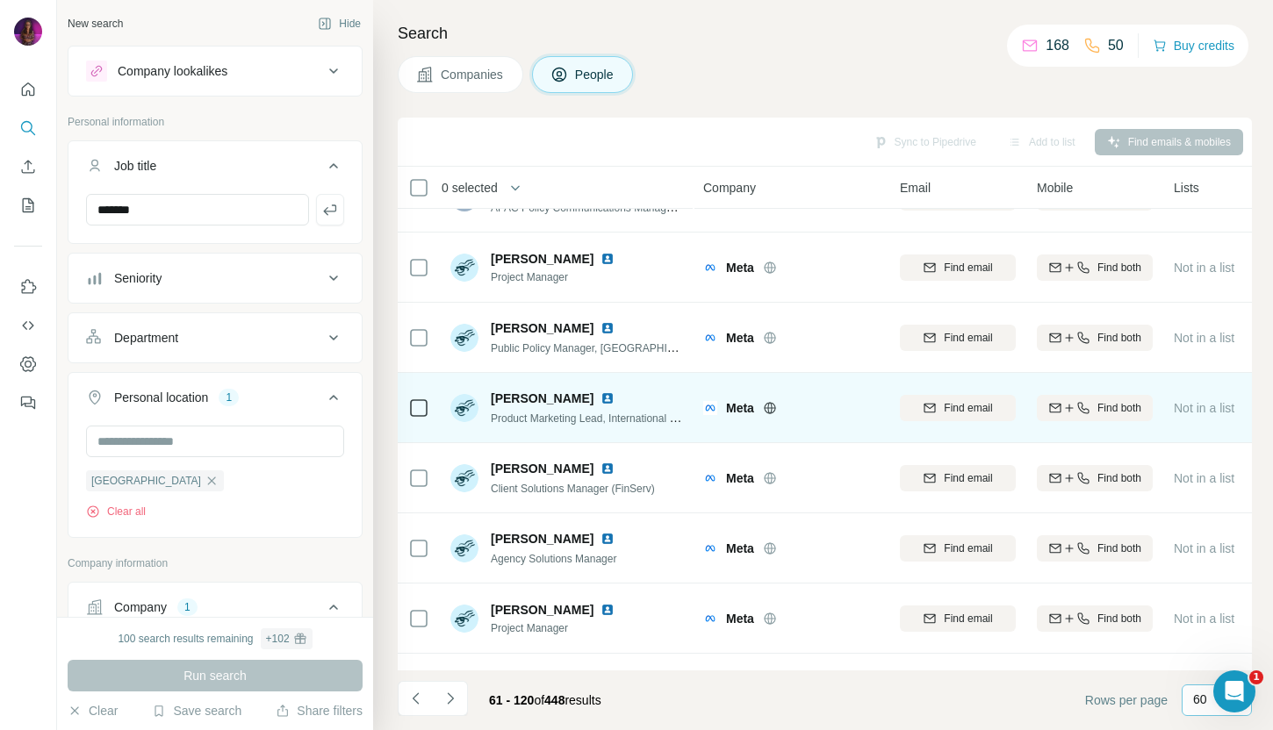
click at [601, 398] on img at bounding box center [608, 399] width 14 height 14
click at [945, 411] on span "Find email" at bounding box center [968, 408] width 48 height 16
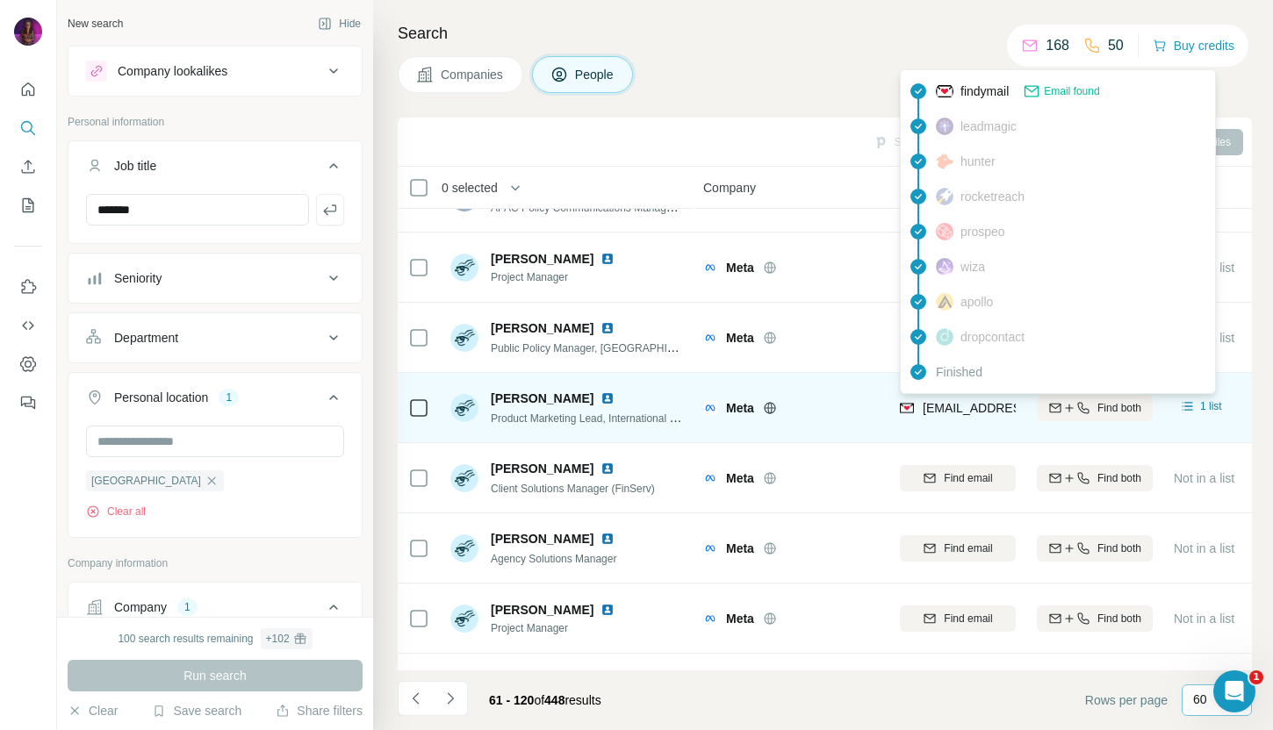
click at [945, 411] on span "[EMAIL_ADDRESS][DOMAIN_NAME]" at bounding box center [1027, 408] width 208 height 14
copy tr "[EMAIL_ADDRESS][DOMAIN_NAME]"
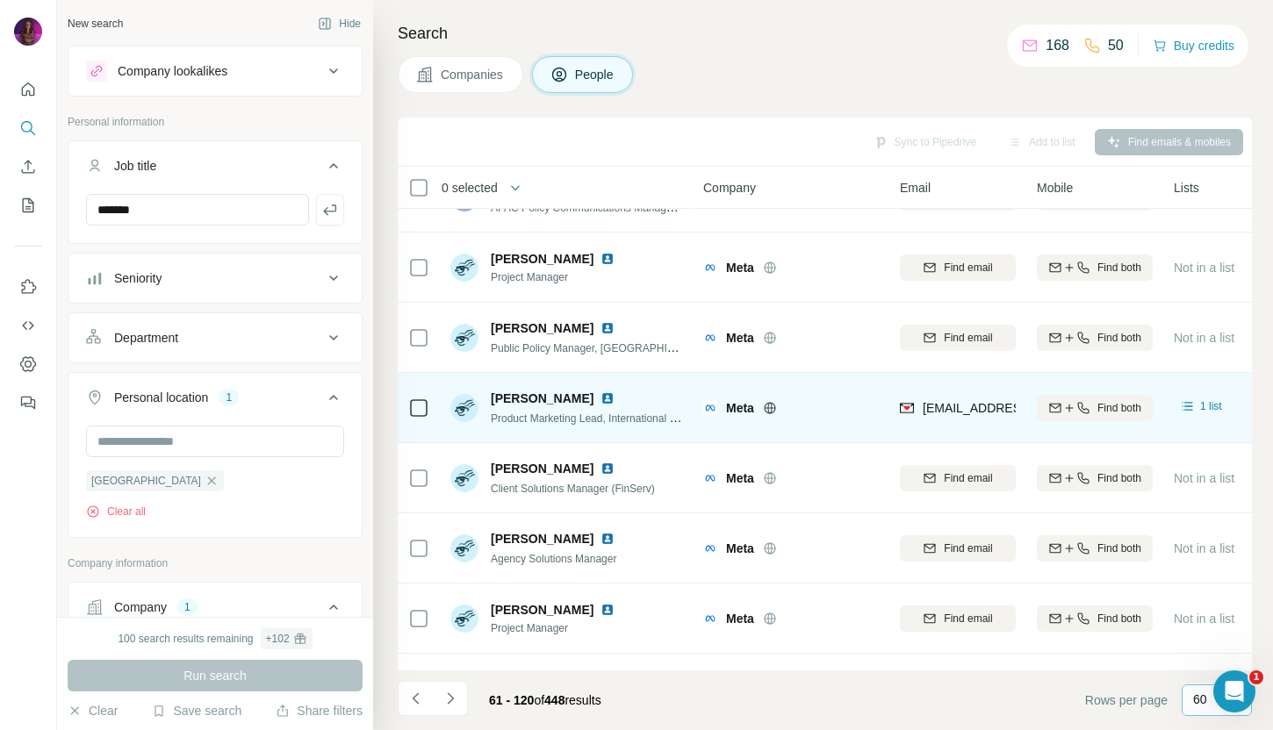
click at [651, 124] on div "Sync to Pipedrive Add to list Find emails & mobiles" at bounding box center [825, 142] width 854 height 49
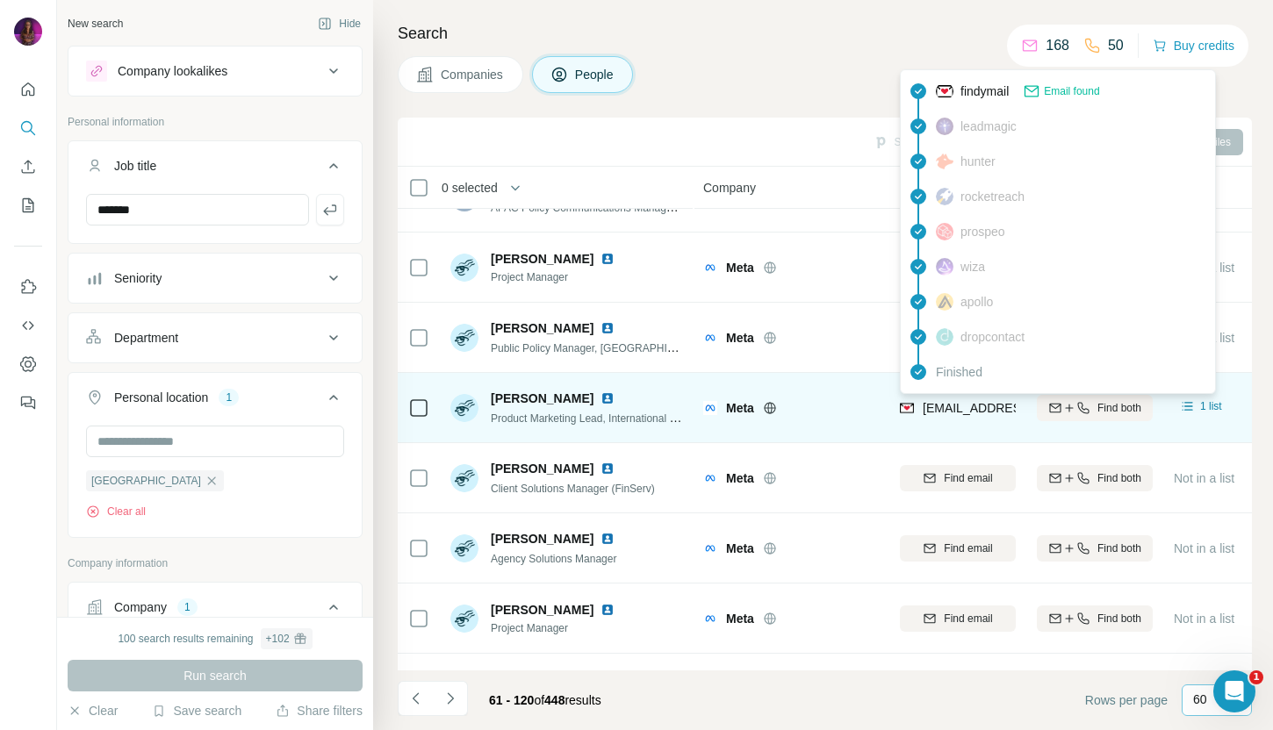
click at [936, 409] on span "[EMAIL_ADDRESS][DOMAIN_NAME]" at bounding box center [1027, 408] width 208 height 14
copy tr "[EMAIL_ADDRESS][DOMAIN_NAME]"
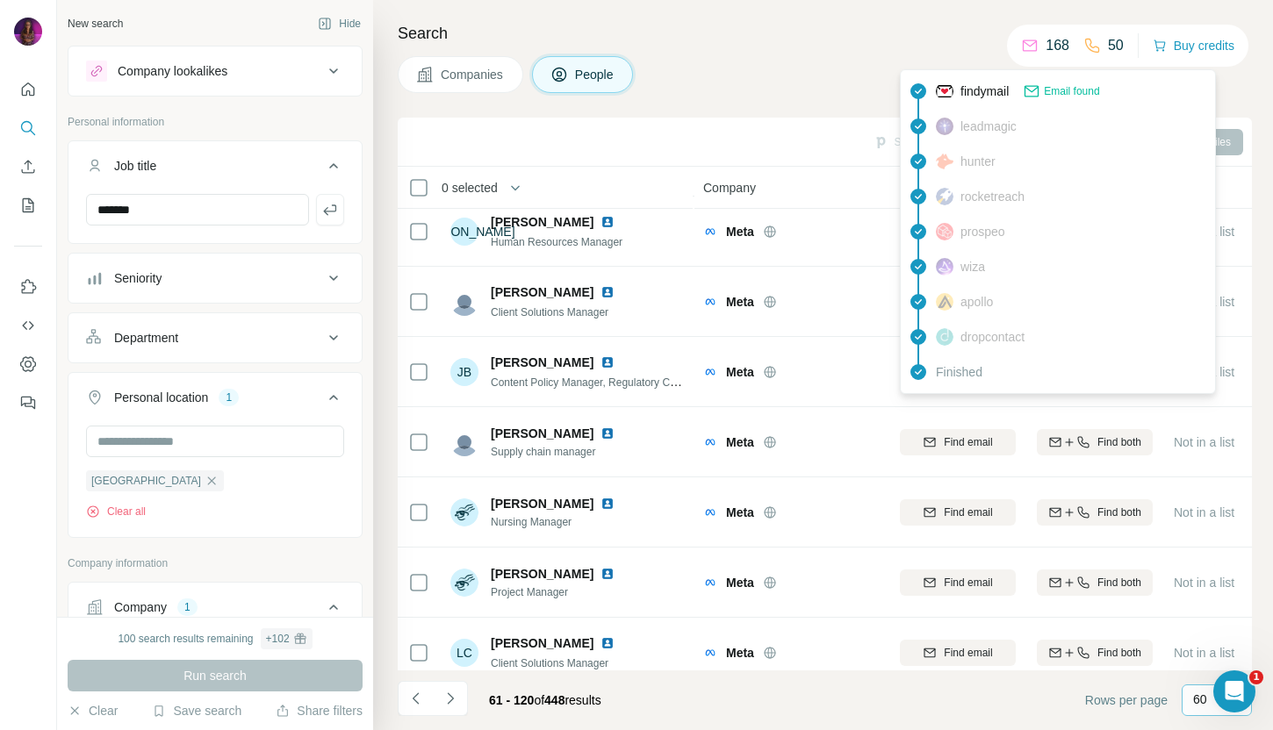
scroll to position [3752, 0]
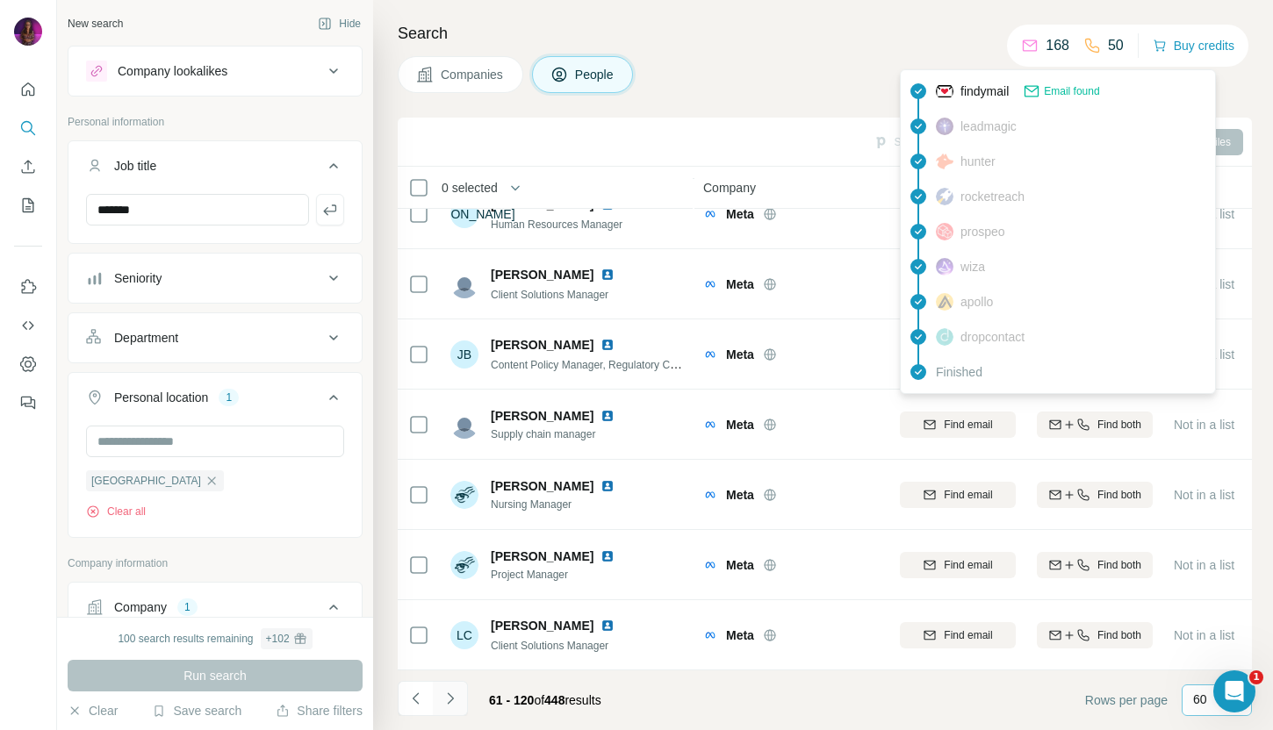
click at [455, 691] on icon "Navigate to next page" at bounding box center [451, 699] width 18 height 18
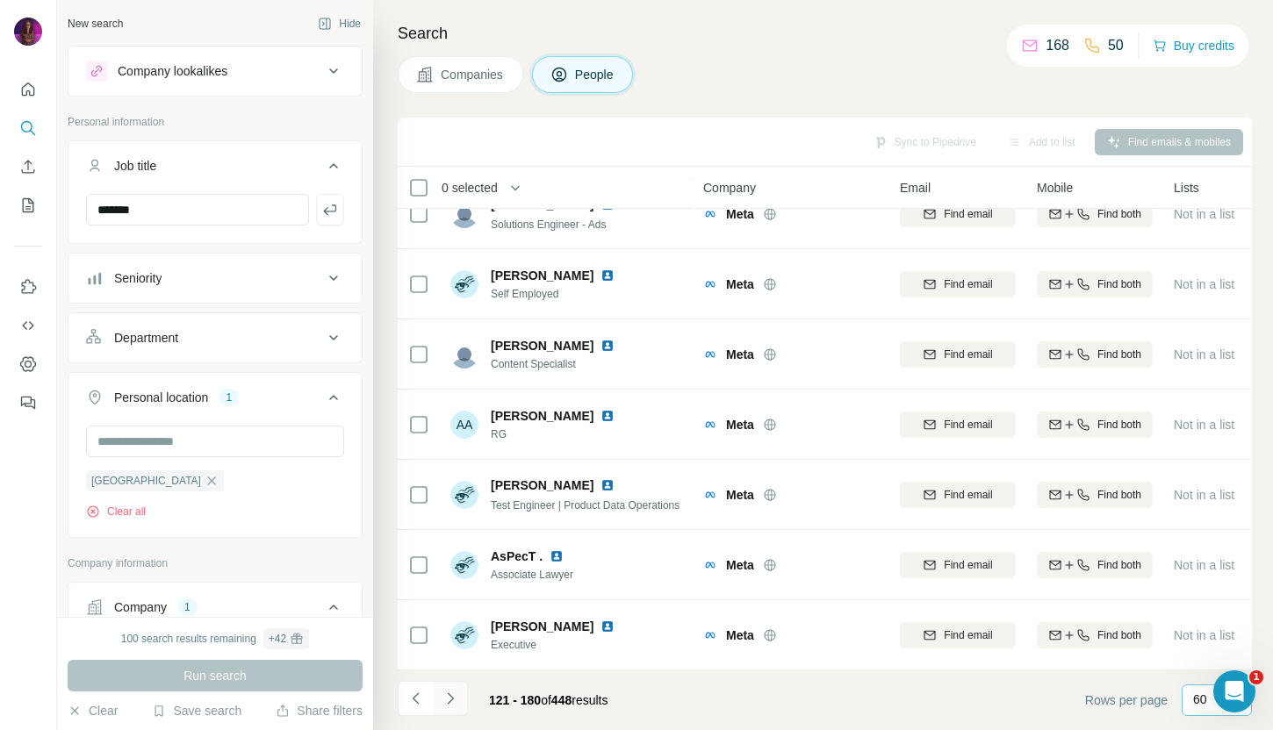
click at [457, 694] on icon "Navigate to next page" at bounding box center [451, 699] width 18 height 18
